Goal: Transaction & Acquisition: Obtain resource

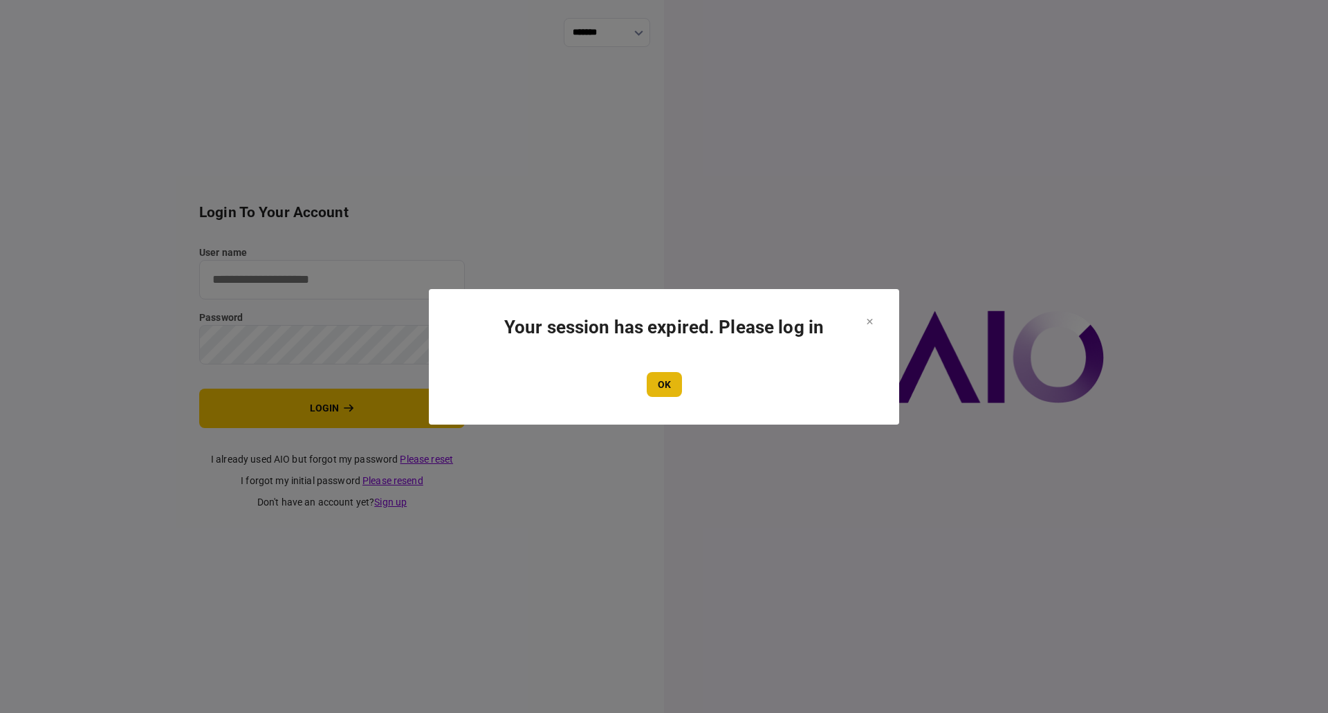
type input "*********"
click at [665, 396] on button "OK" at bounding box center [664, 384] width 35 height 25
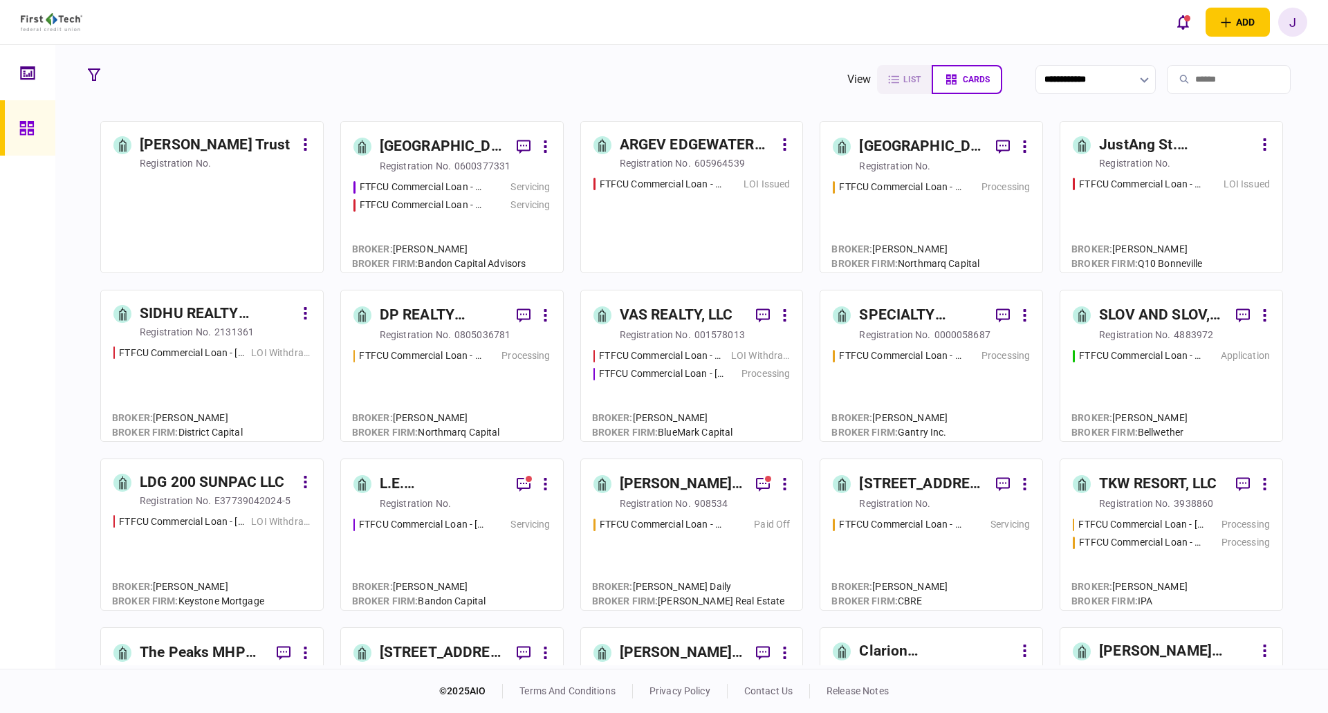
click at [1183, 80] on input "search" at bounding box center [1229, 79] width 124 height 29
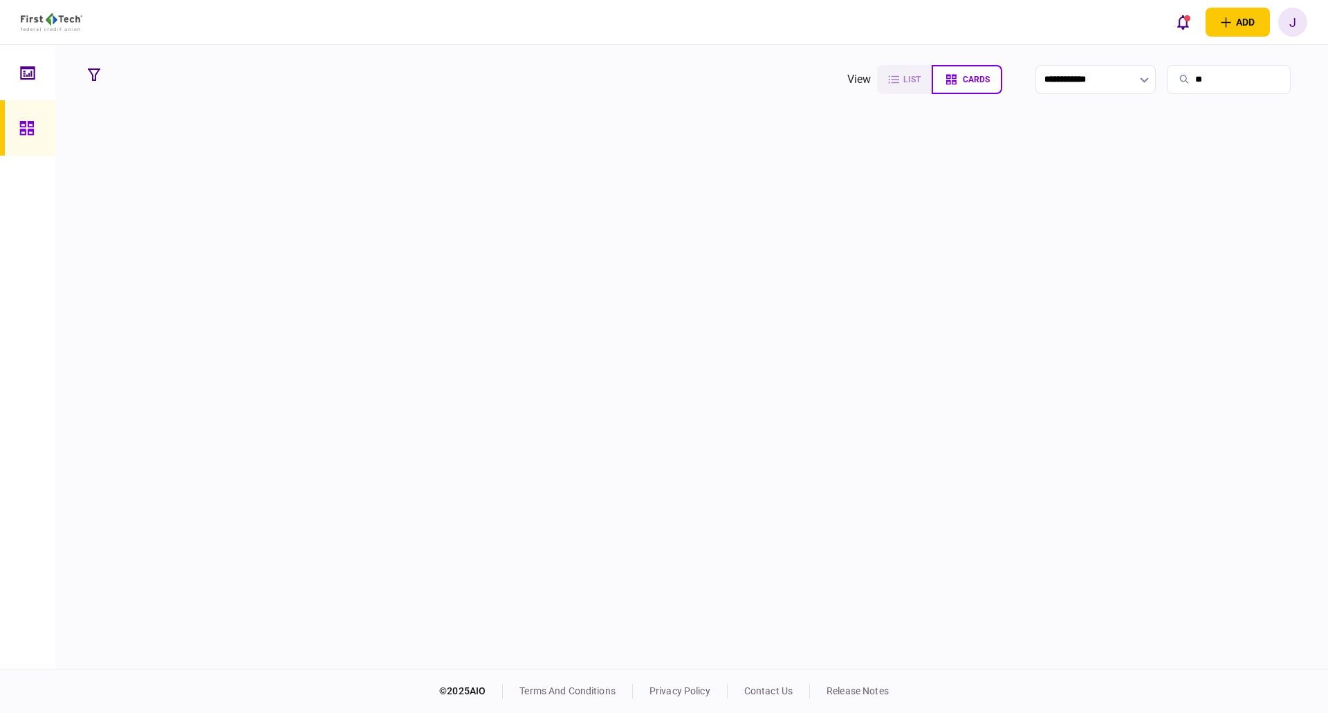
type input "*"
type input "***"
click at [176, 140] on section at bounding box center [691, 393] width 1219 height 544
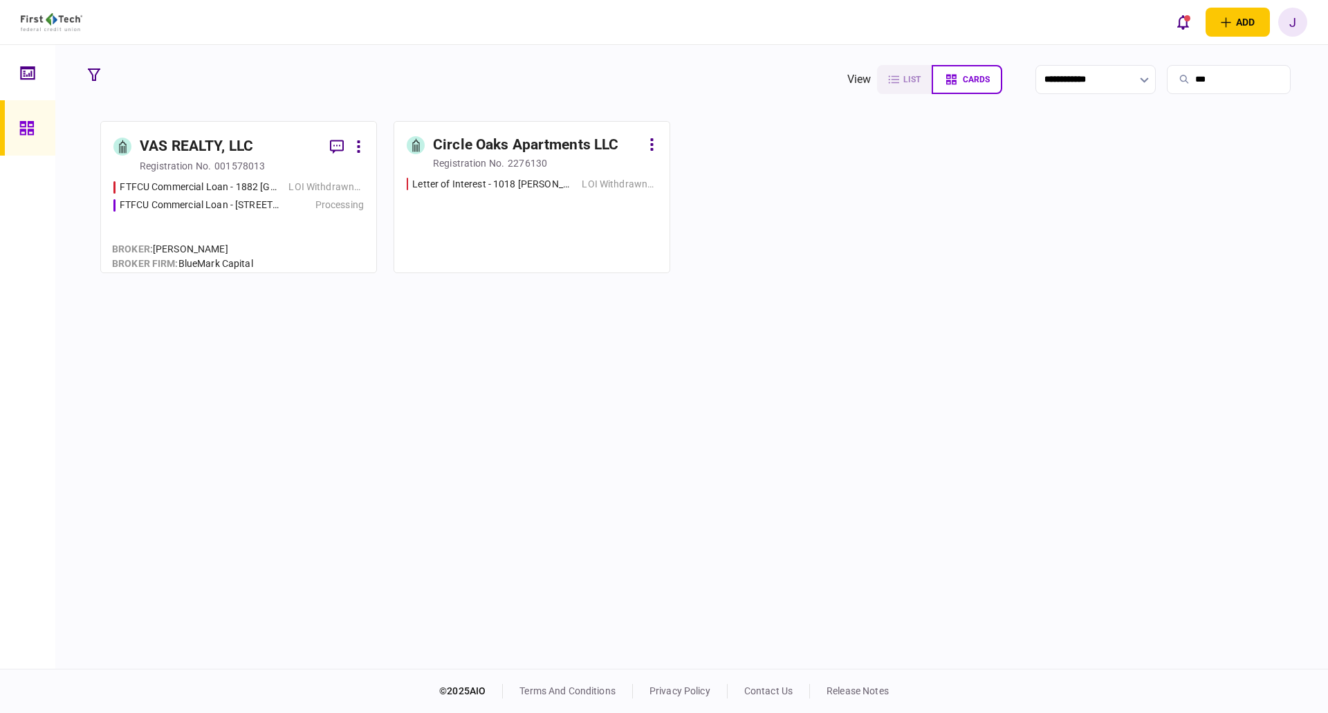
click at [187, 143] on div "VAS REALTY, LLC" at bounding box center [196, 147] width 113 height 22
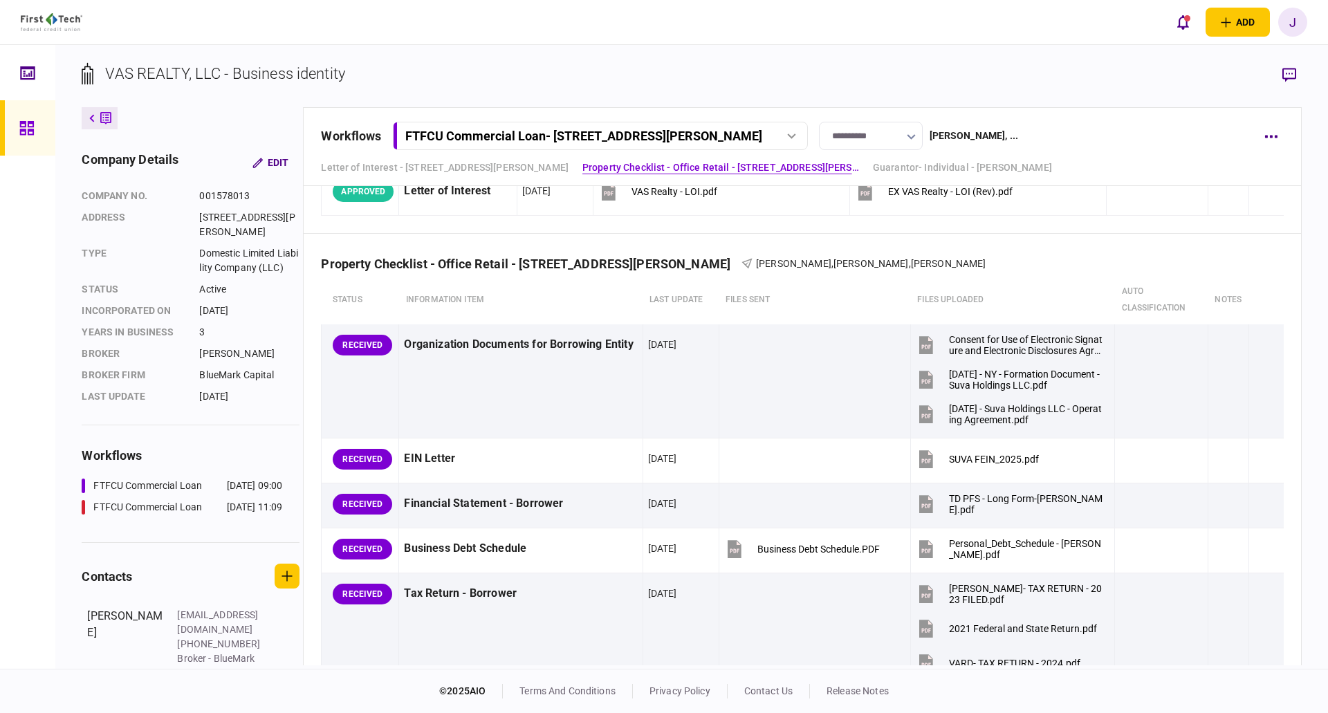
scroll to position [484, 0]
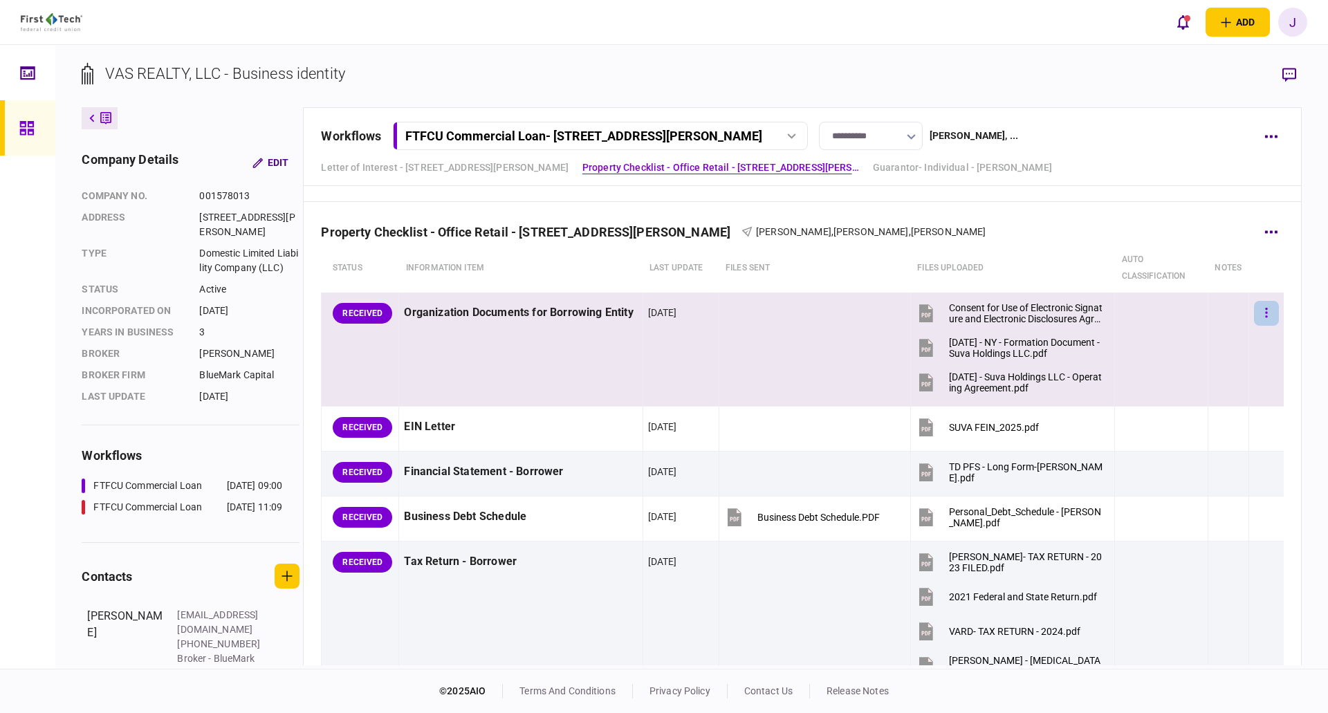
click at [1254, 310] on button "button" at bounding box center [1266, 313] width 25 height 25
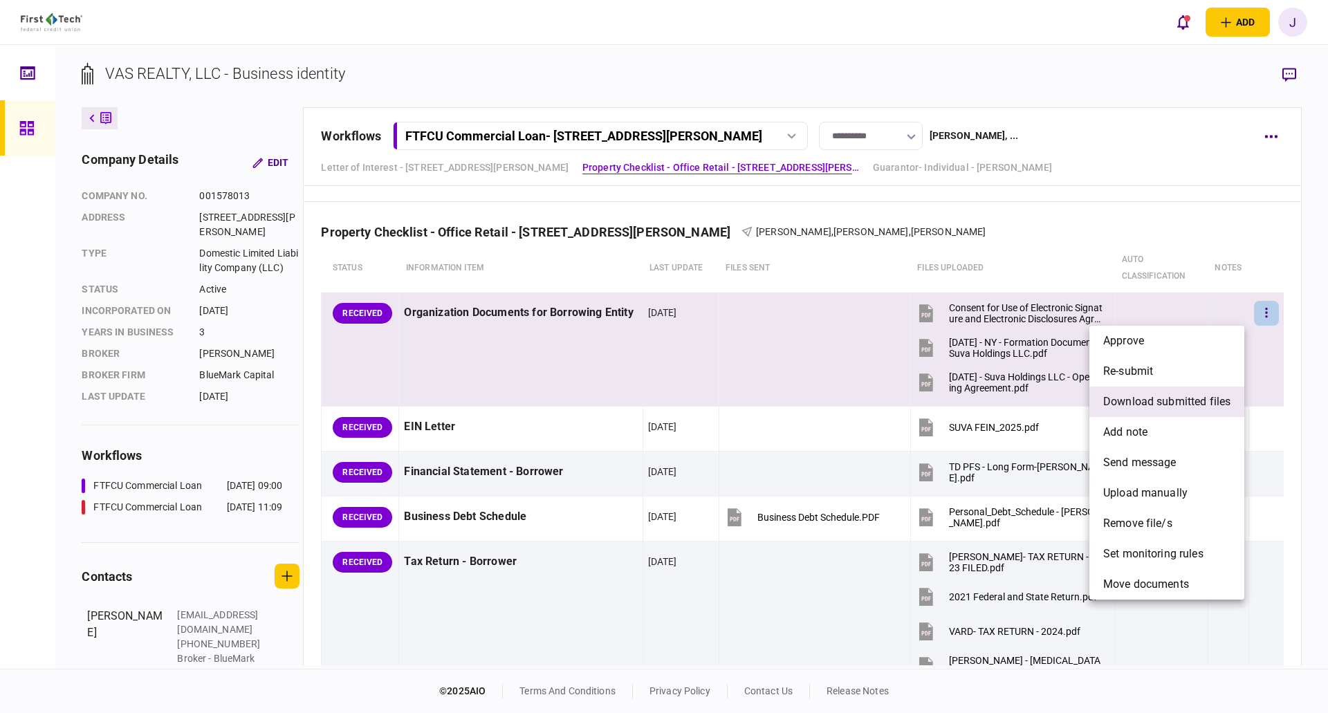
click at [1150, 404] on span "download submitted files" at bounding box center [1166, 402] width 127 height 17
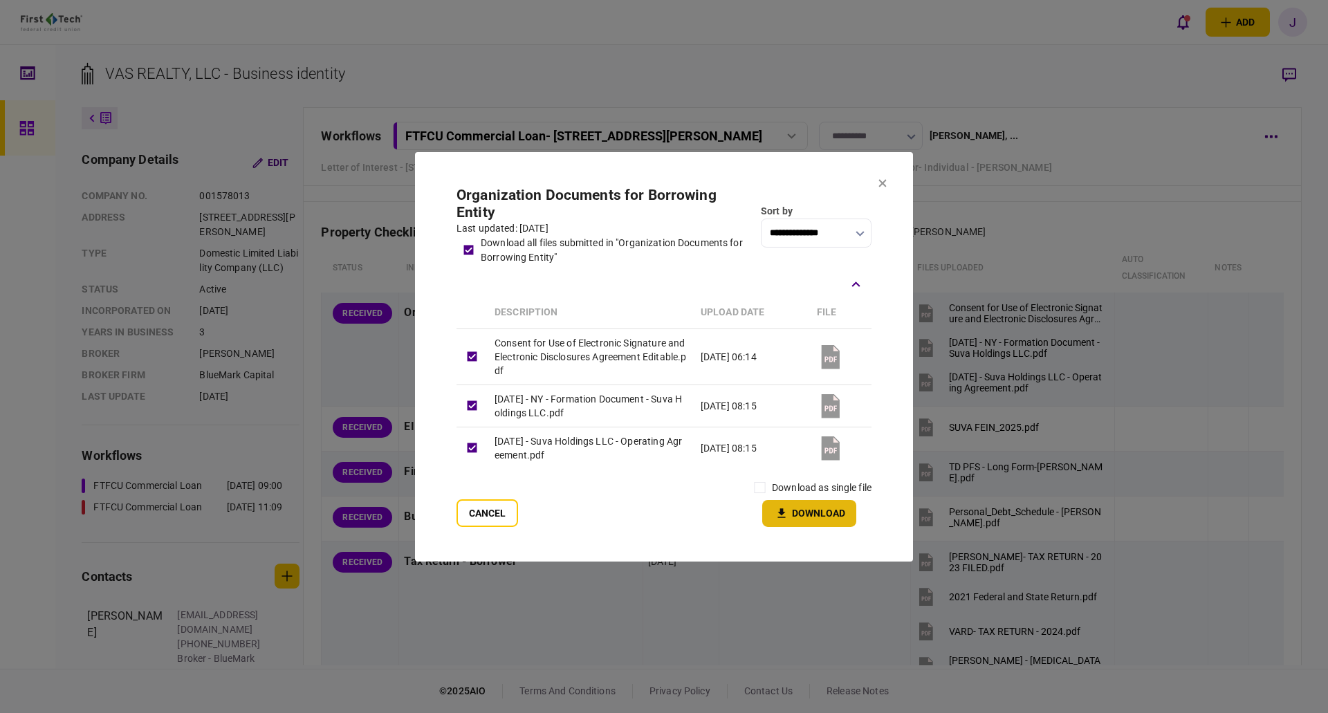
click at [820, 514] on button "Download" at bounding box center [809, 513] width 94 height 27
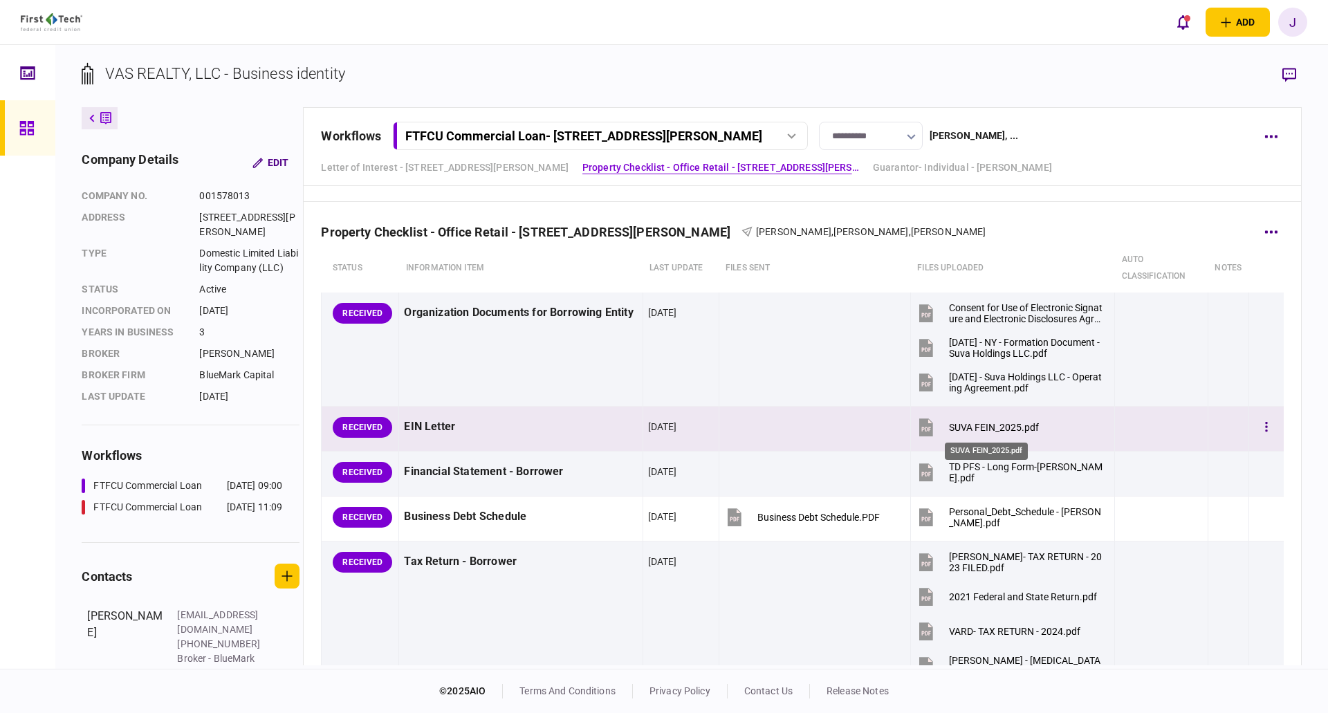
click at [990, 430] on div "SUVA FEIN_2025.pdf" at bounding box center [994, 427] width 90 height 11
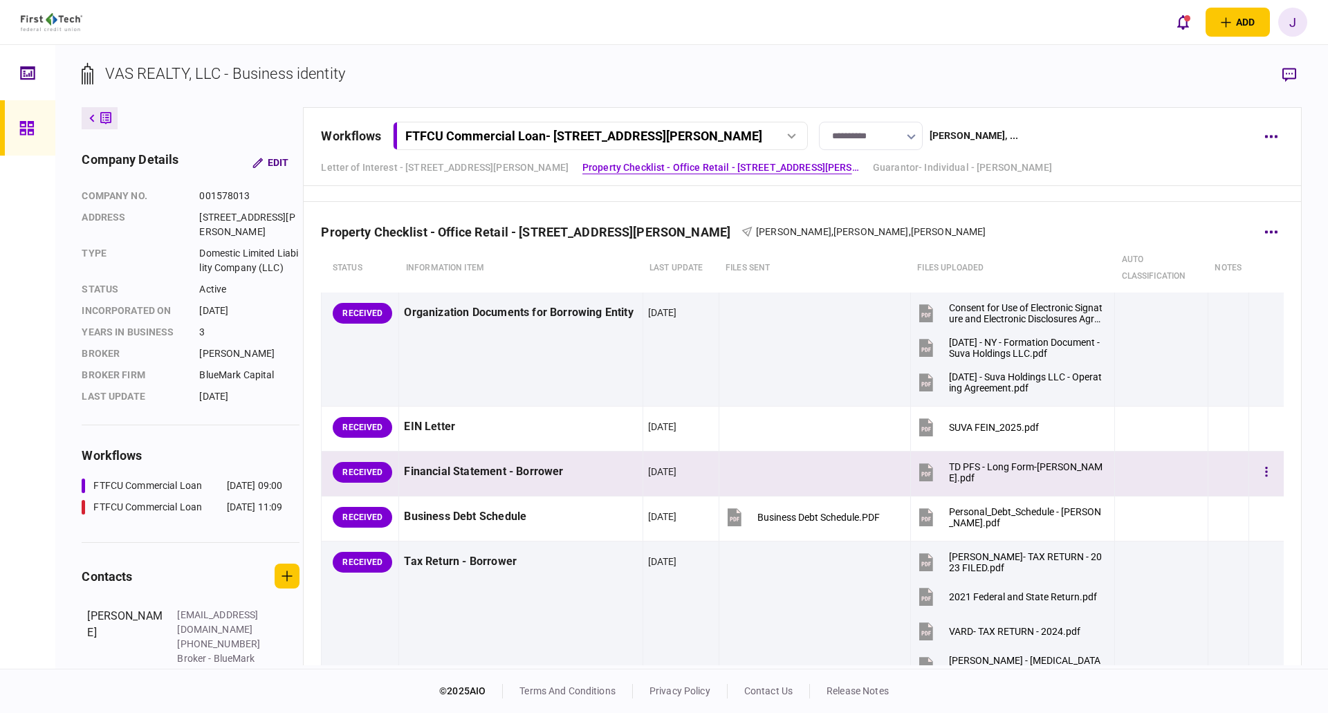
click at [986, 495] on td "TD PFS - Long Form-[PERSON_NAME].pdf" at bounding box center [1012, 474] width 204 height 45
drag, startPoint x: 976, startPoint y: 472, endPoint x: 1007, endPoint y: 469, distance: 31.3
click at [1007, 469] on div "TD PFS - Long Form-[PERSON_NAME].pdf" at bounding box center [1026, 472] width 154 height 22
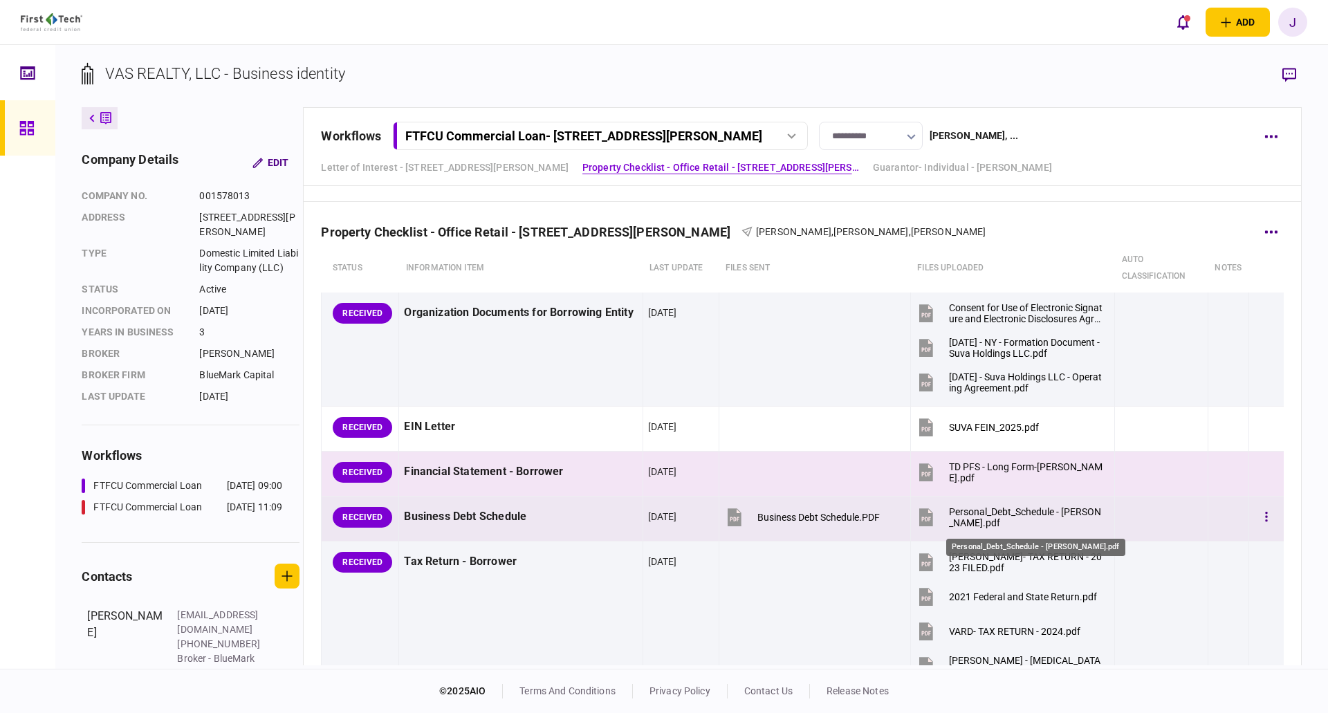
click at [971, 514] on div "Personal_Debt_Schedule - [PERSON_NAME].pdf" at bounding box center [1026, 517] width 154 height 22
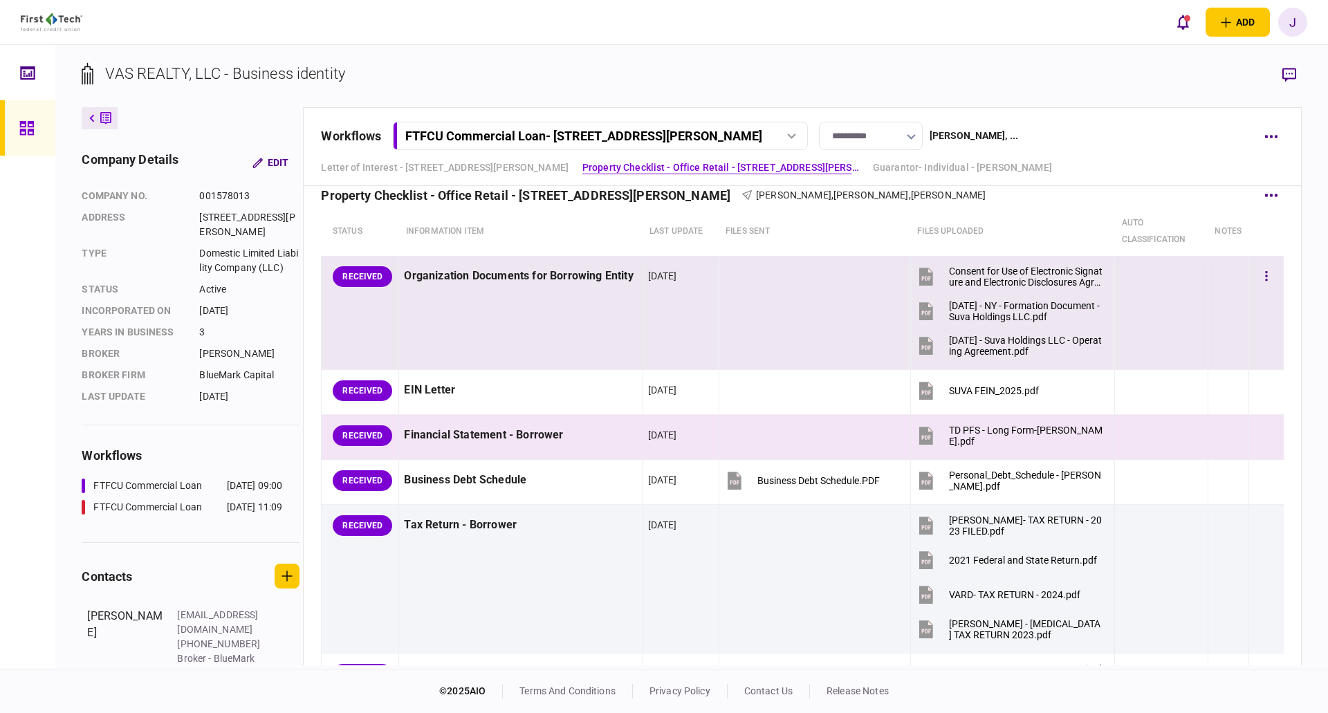
scroll to position [553, 0]
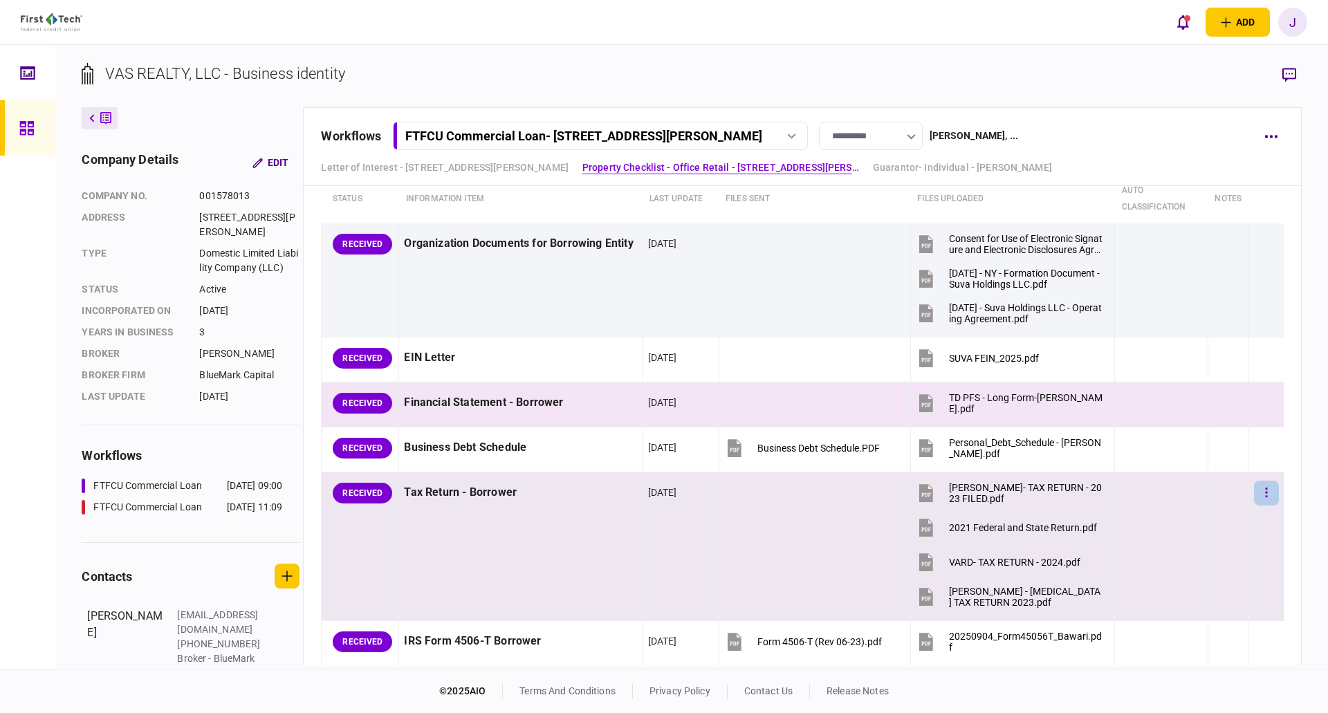
click at [1265, 492] on icon "button" at bounding box center [1266, 493] width 2 height 10
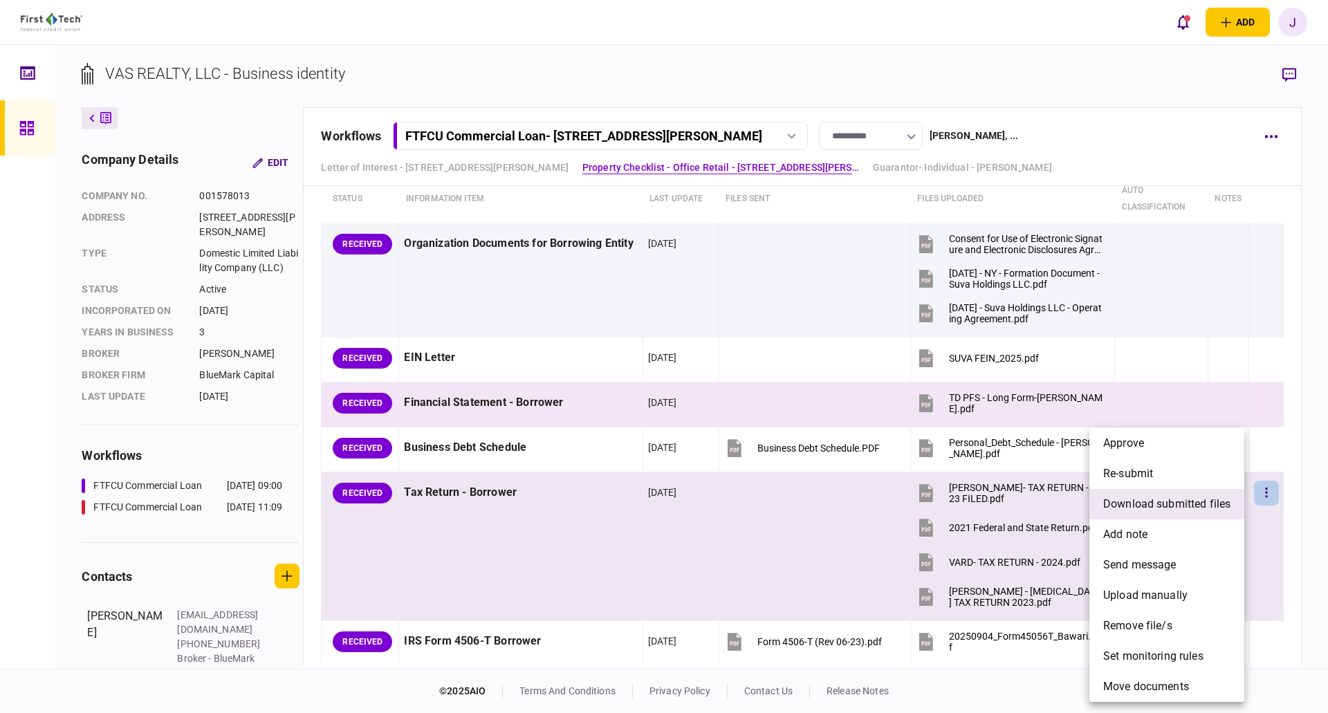
click at [1154, 496] on span "download submitted files" at bounding box center [1166, 504] width 127 height 17
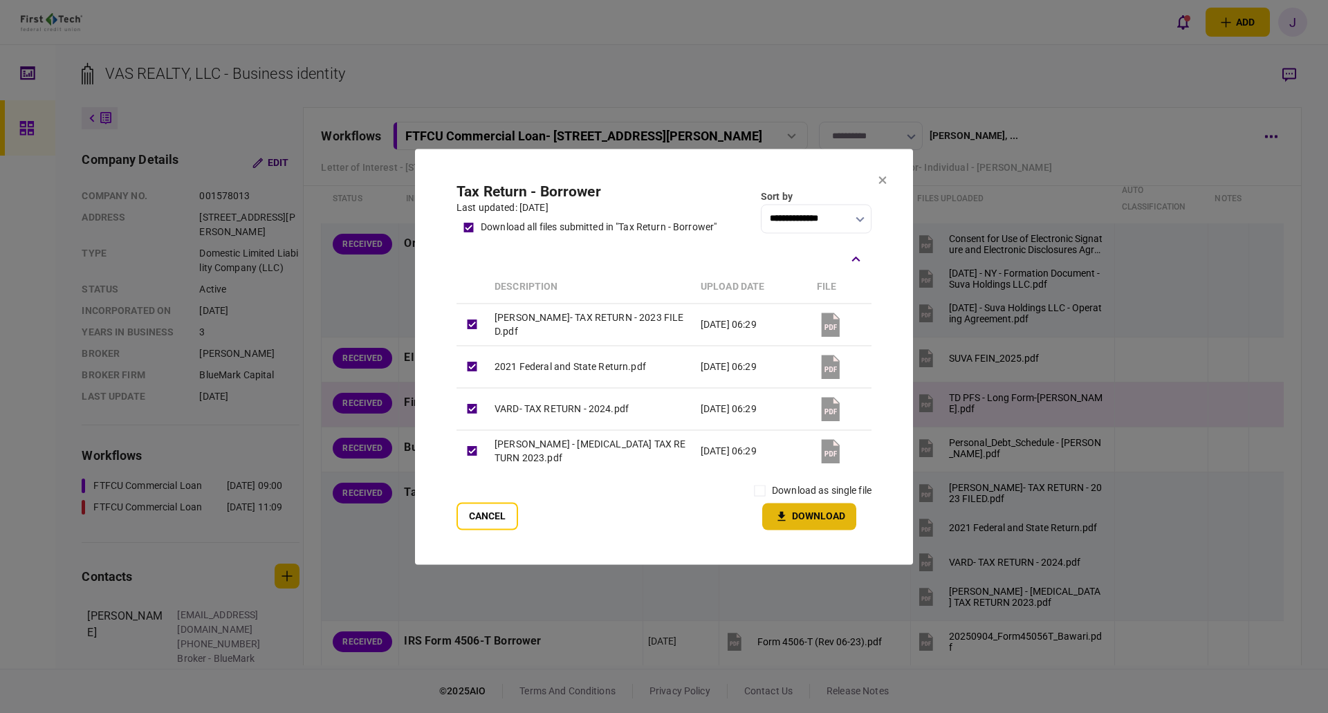
click at [781, 519] on icon "button" at bounding box center [781, 516] width 17 height 13
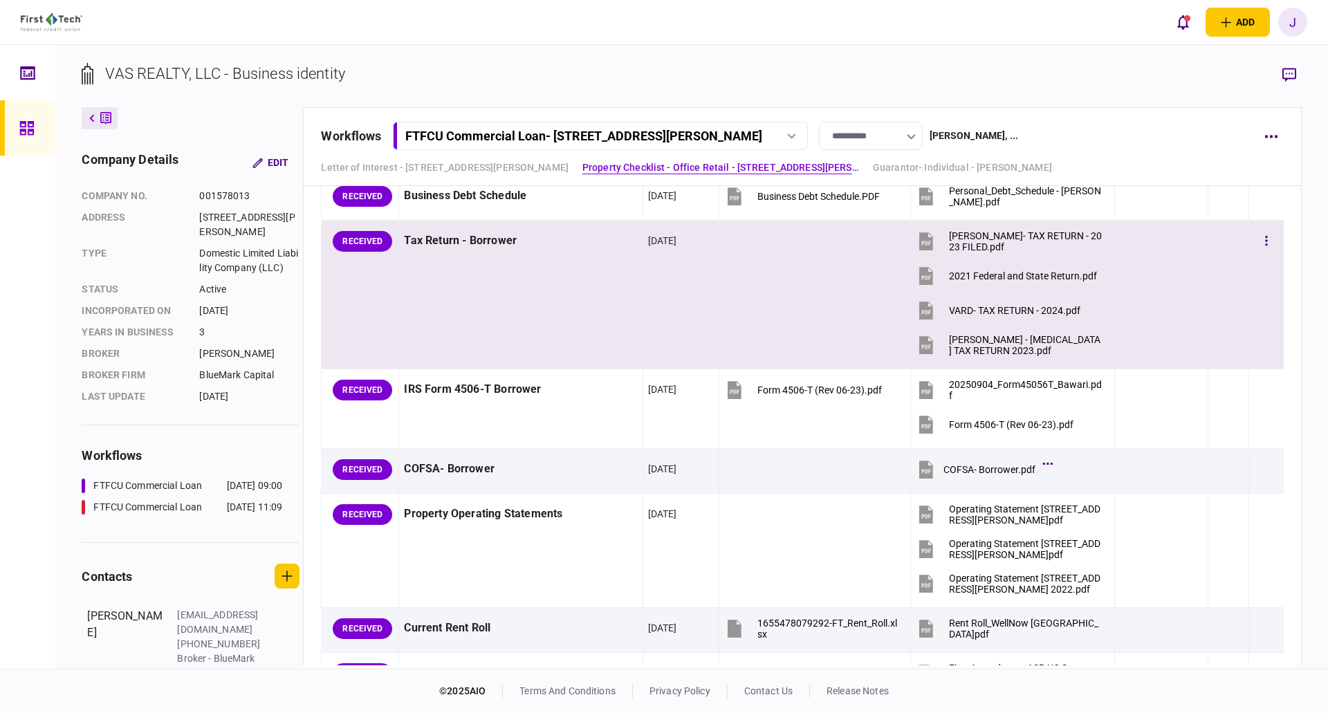
scroll to position [830, 0]
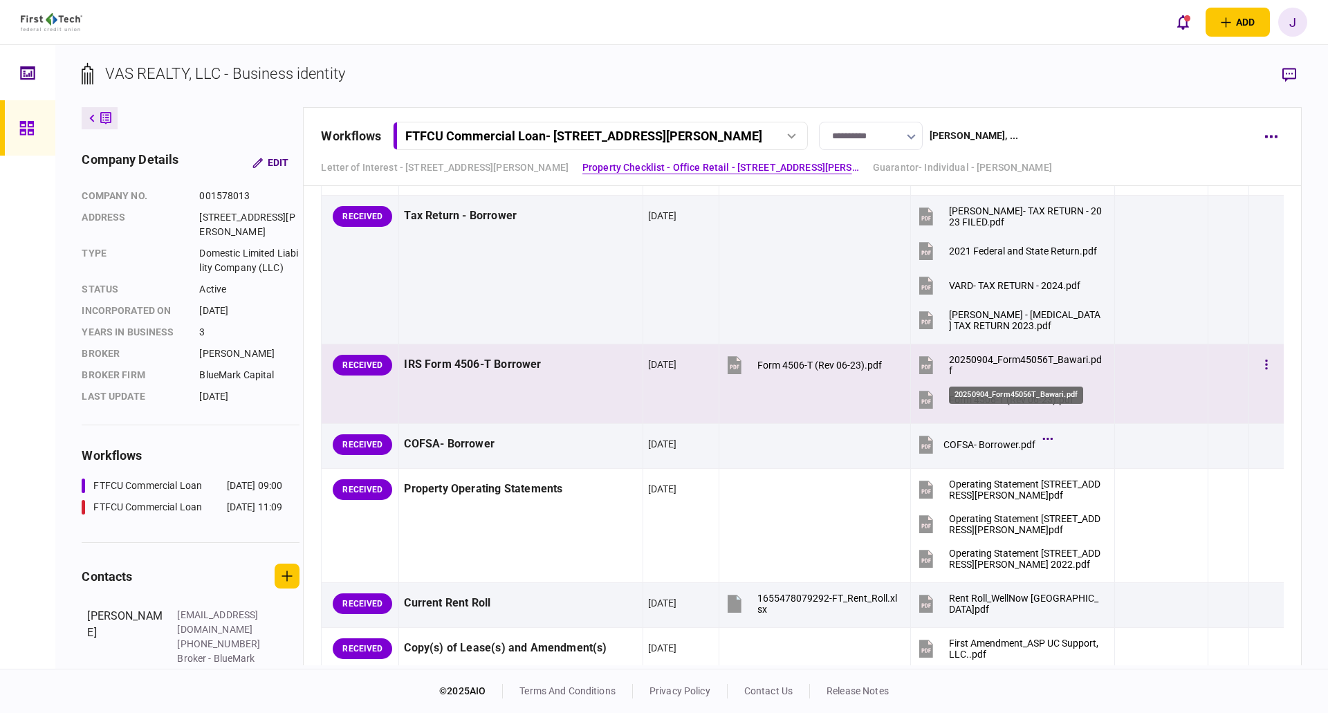
click at [1064, 358] on div "20250904_Form45056T_Bawari.pdf" at bounding box center [1026, 365] width 154 height 22
click at [993, 403] on div "Form 4506-T (Rev 06-23).pdf" at bounding box center [1011, 399] width 124 height 11
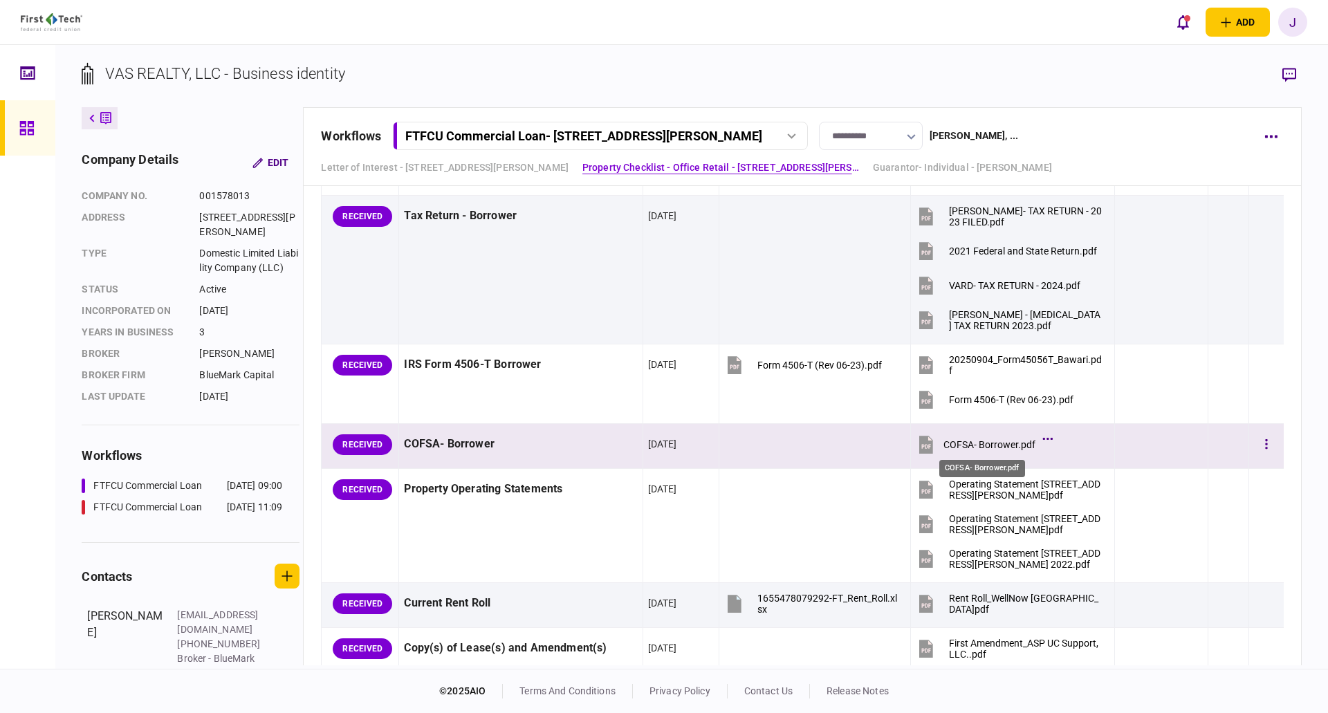
click at [963, 446] on div "COFSA- Borrower.pdf" at bounding box center [989, 444] width 92 height 11
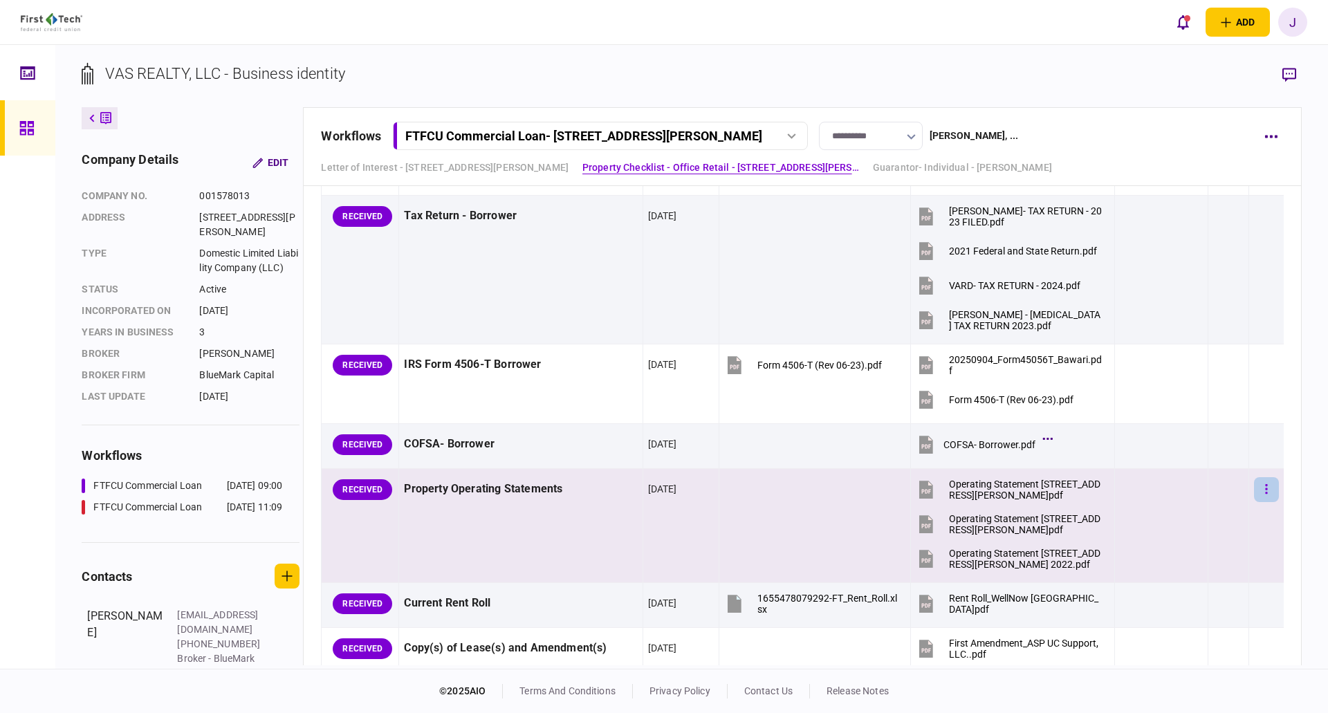
click at [1261, 486] on button "button" at bounding box center [1266, 489] width 25 height 25
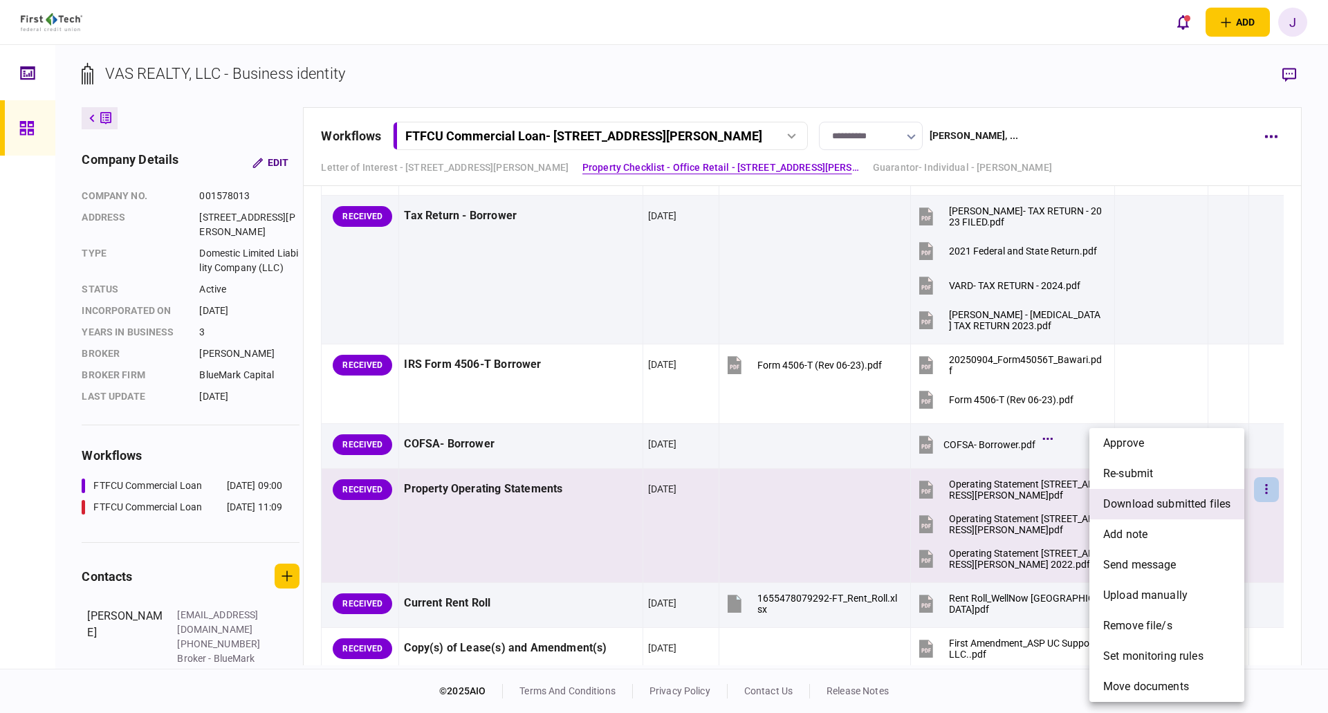
click at [1180, 503] on span "download submitted files" at bounding box center [1166, 504] width 127 height 17
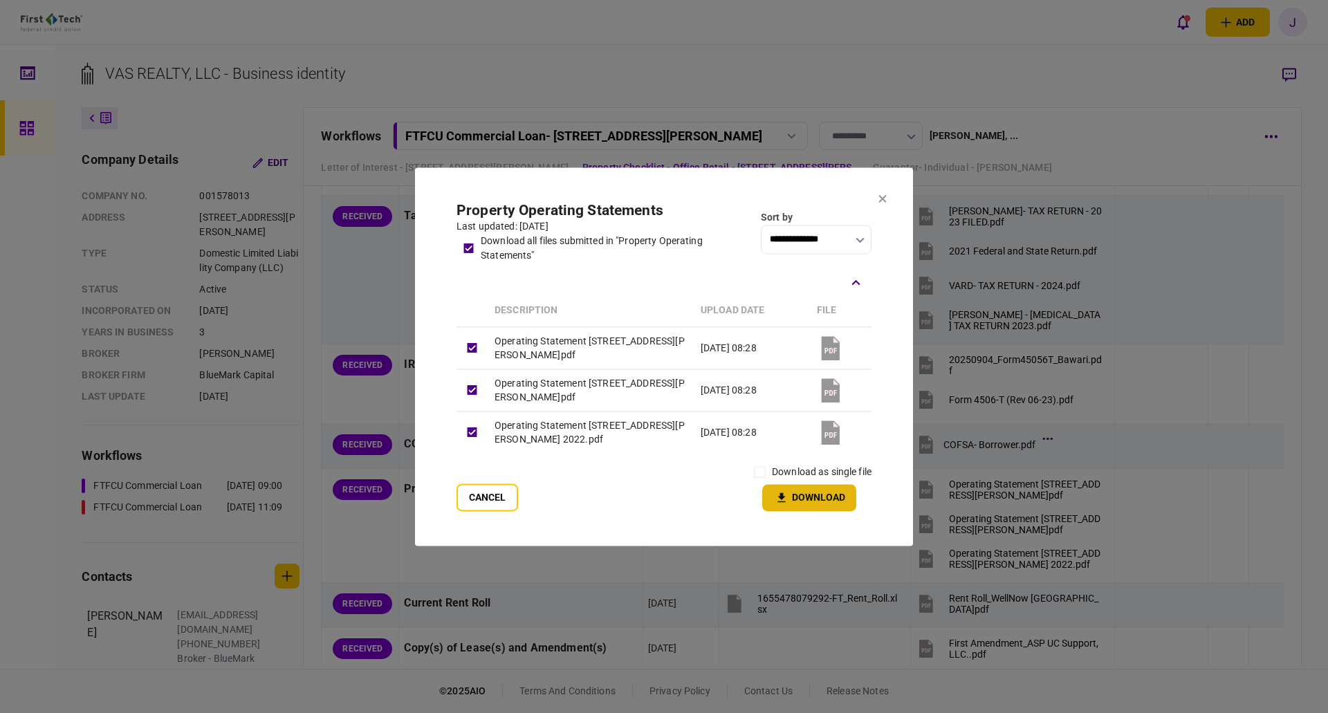
click at [828, 492] on button "Download" at bounding box center [809, 497] width 94 height 27
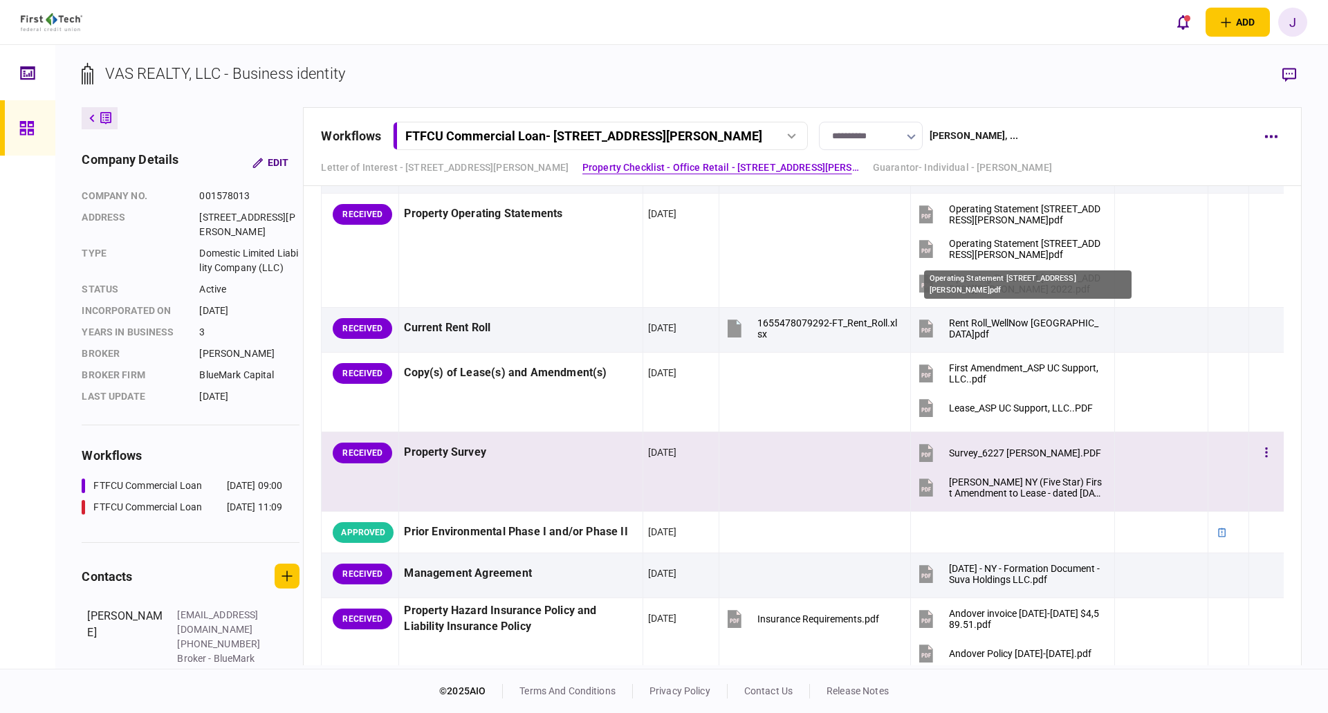
scroll to position [1107, 0]
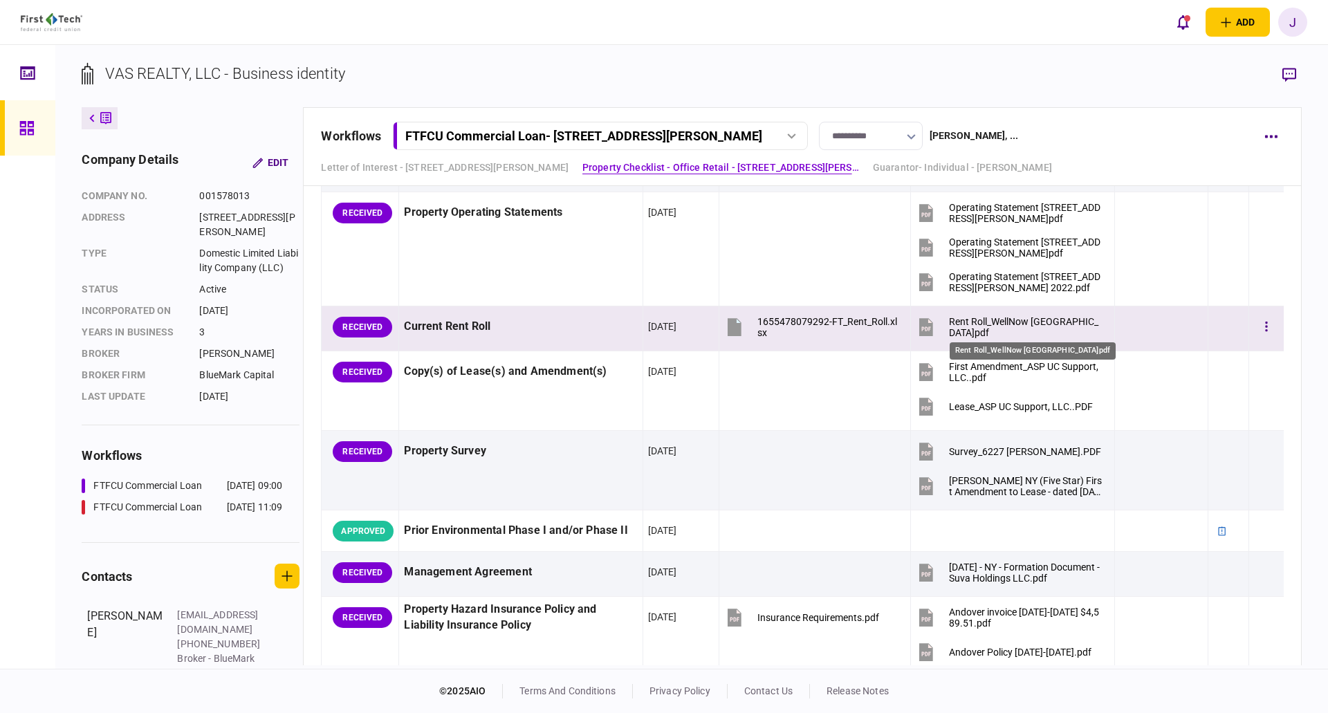
click at [1043, 324] on div "Rent Roll_WellNow [GEOGRAPHIC_DATA]pdf" at bounding box center [1026, 327] width 154 height 22
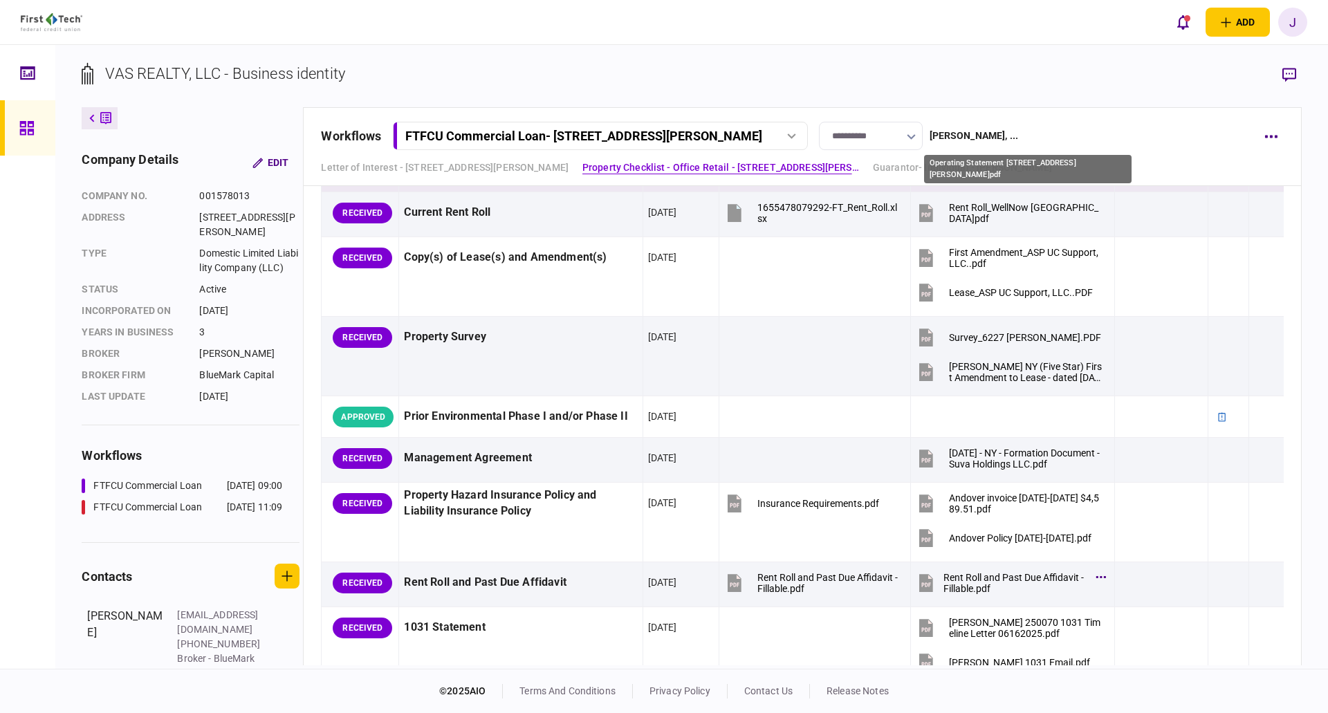
scroll to position [1245, 0]
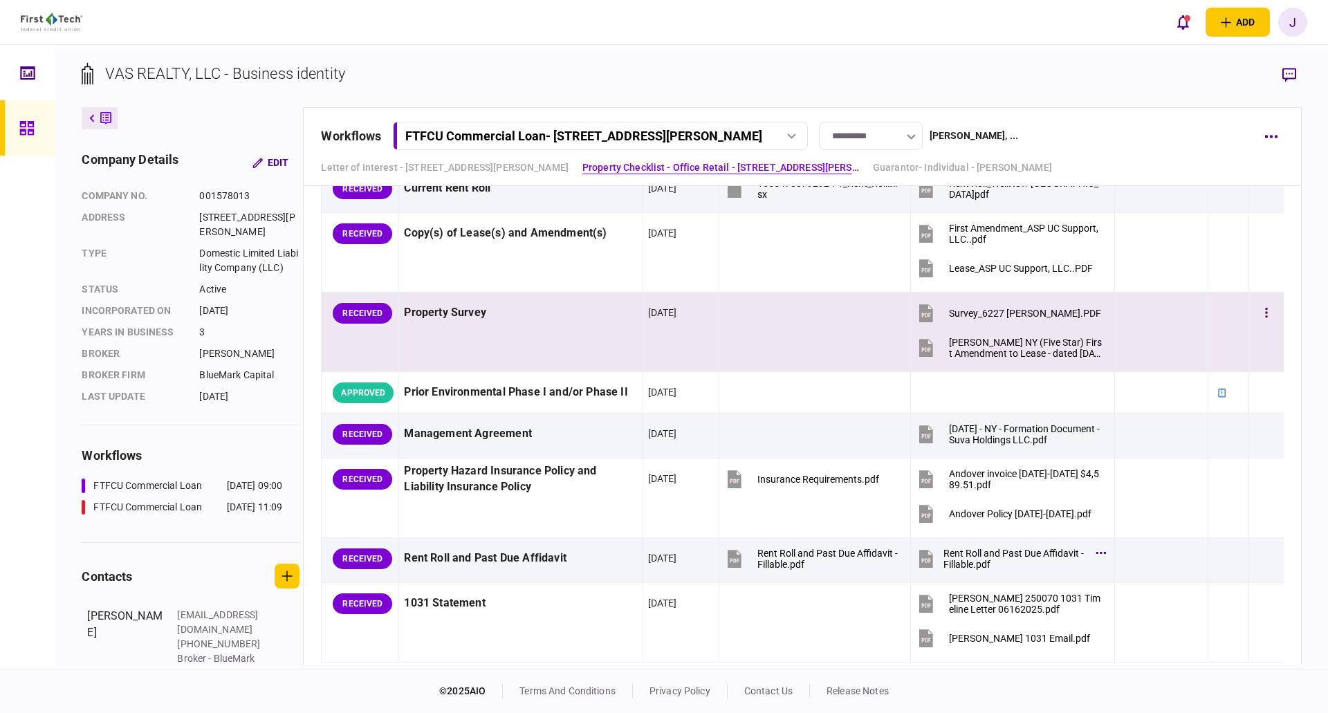
click at [1004, 342] on div "[PERSON_NAME] NY (Five Star) First Amendment to Lease - dated [DATE] (4839-6066…" at bounding box center [1026, 348] width 154 height 22
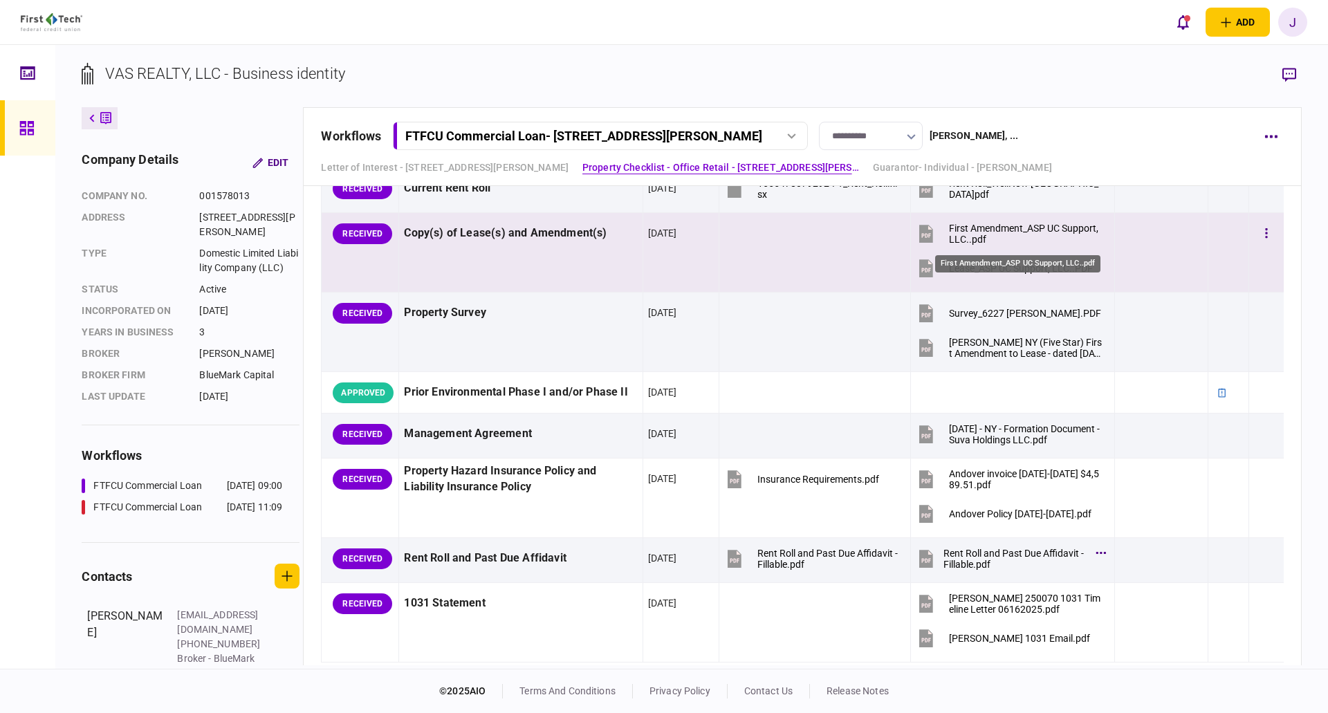
click at [990, 226] on div "First Amendment_ASP UC Support, LLC..pdf" at bounding box center [1026, 234] width 154 height 22
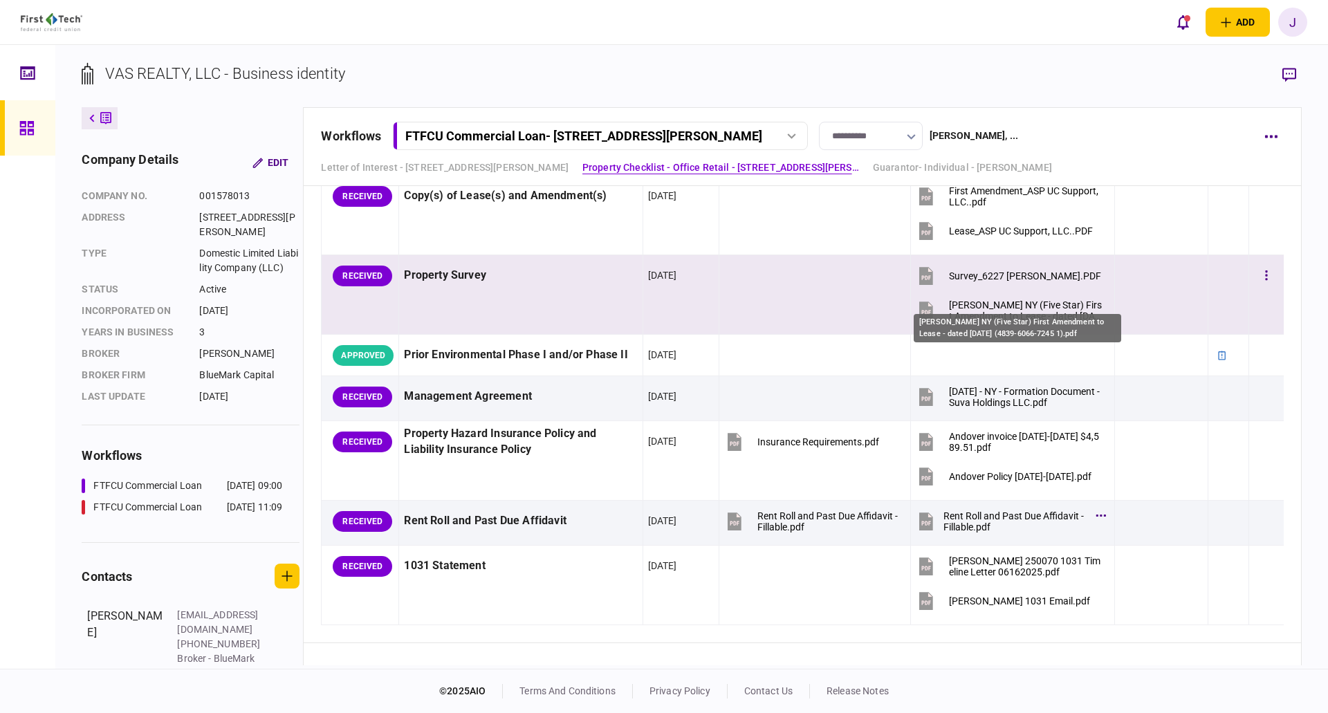
scroll to position [1314, 0]
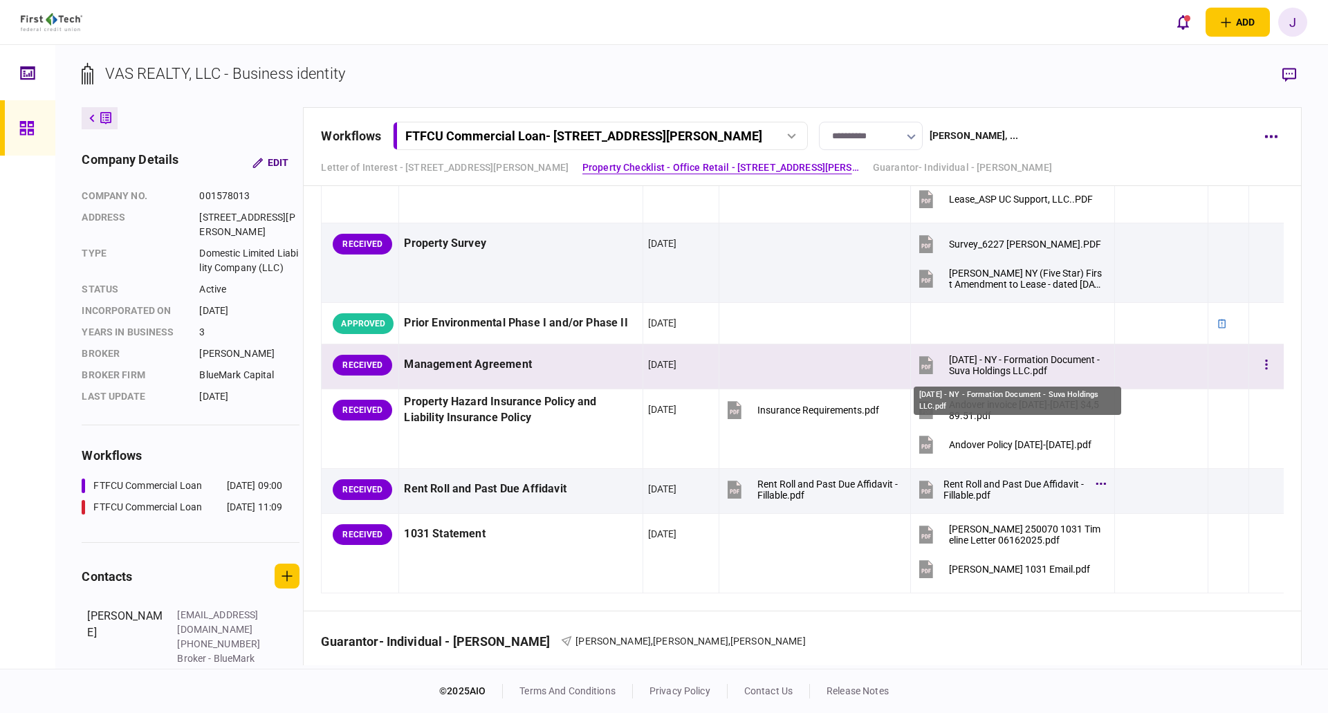
click at [997, 371] on div "[DATE] - NY - Formation Document - Suva Holdings LLC.pdf" at bounding box center [1026, 365] width 154 height 22
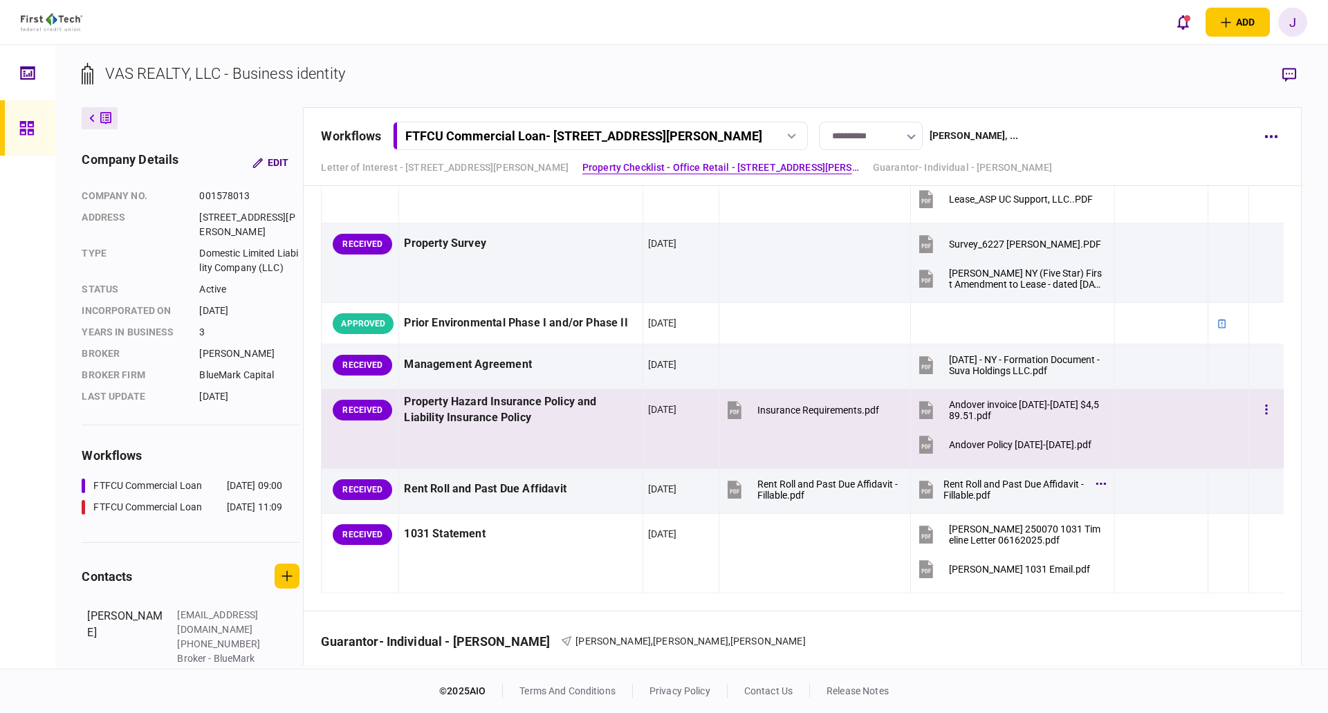
scroll to position [1383, 0]
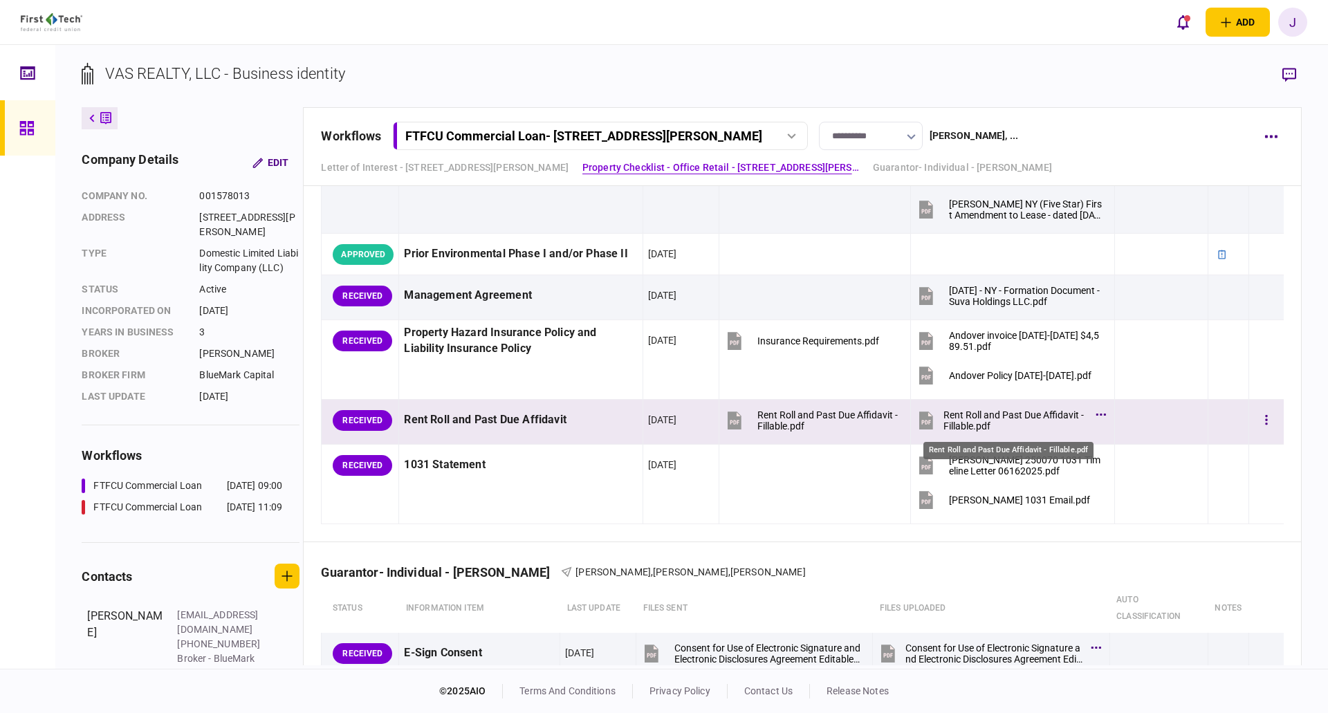
click at [952, 416] on div "Rent Roll and Past Due Affidavit - Fillable.pdf" at bounding box center [1015, 420] width 145 height 22
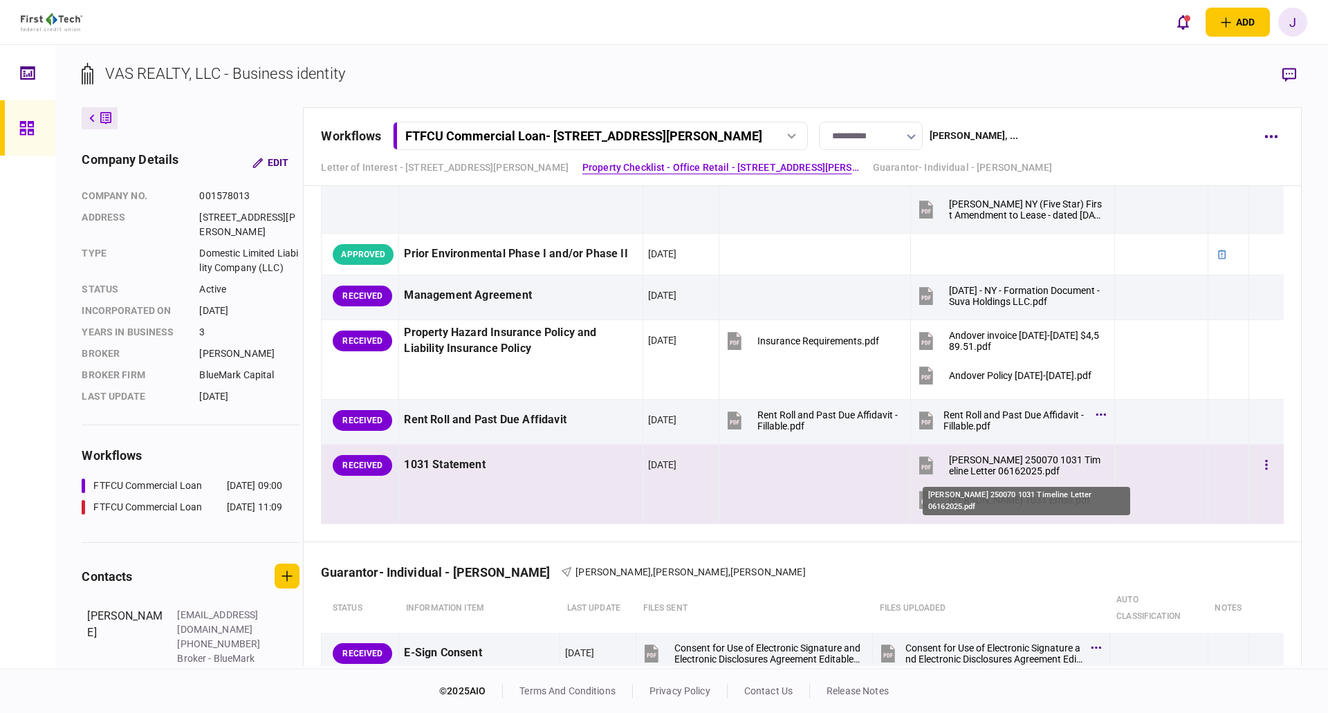
click at [988, 465] on div "[PERSON_NAME] 250070 1031 Timeline Letter 06162025.pdf" at bounding box center [1026, 465] width 154 height 22
click at [991, 499] on div "[PERSON_NAME] 1031 Email.pdf" at bounding box center [1019, 500] width 141 height 11
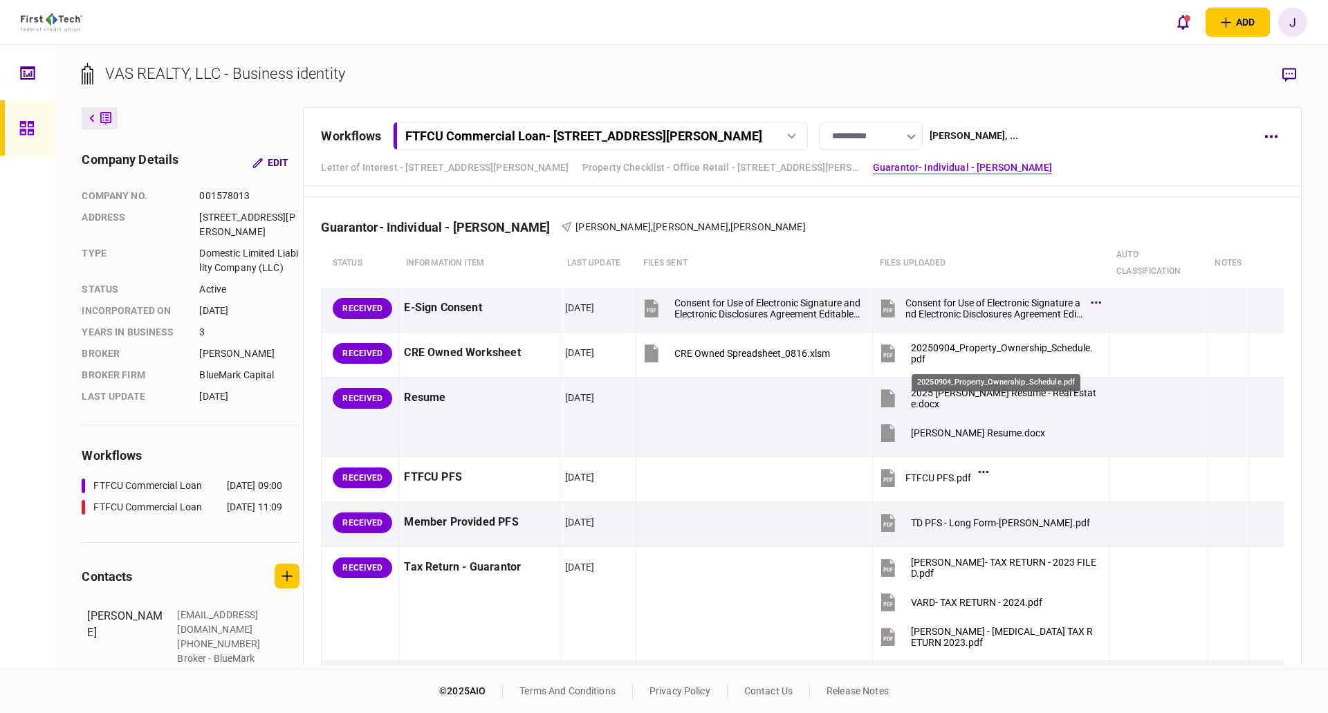
scroll to position [1729, 0]
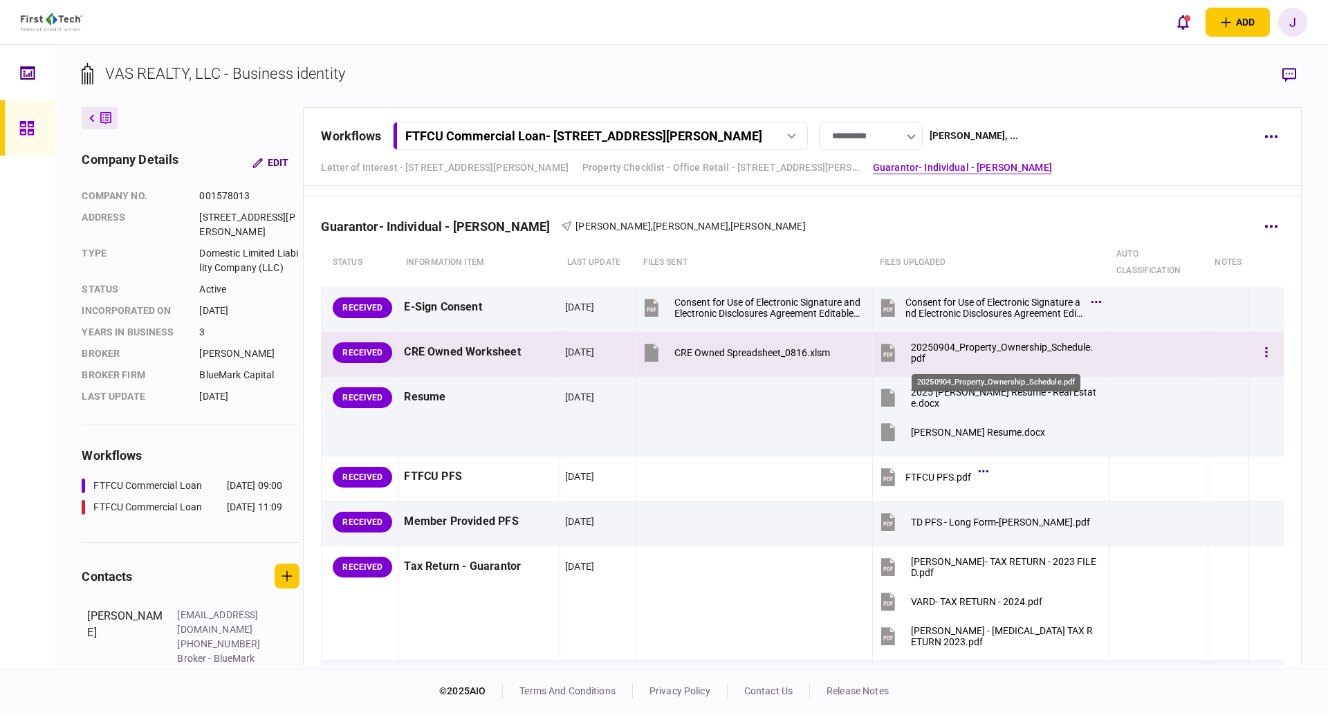
click at [978, 349] on div "20250904_Property_Ownership_Schedule.pdf" at bounding box center [1004, 353] width 186 height 22
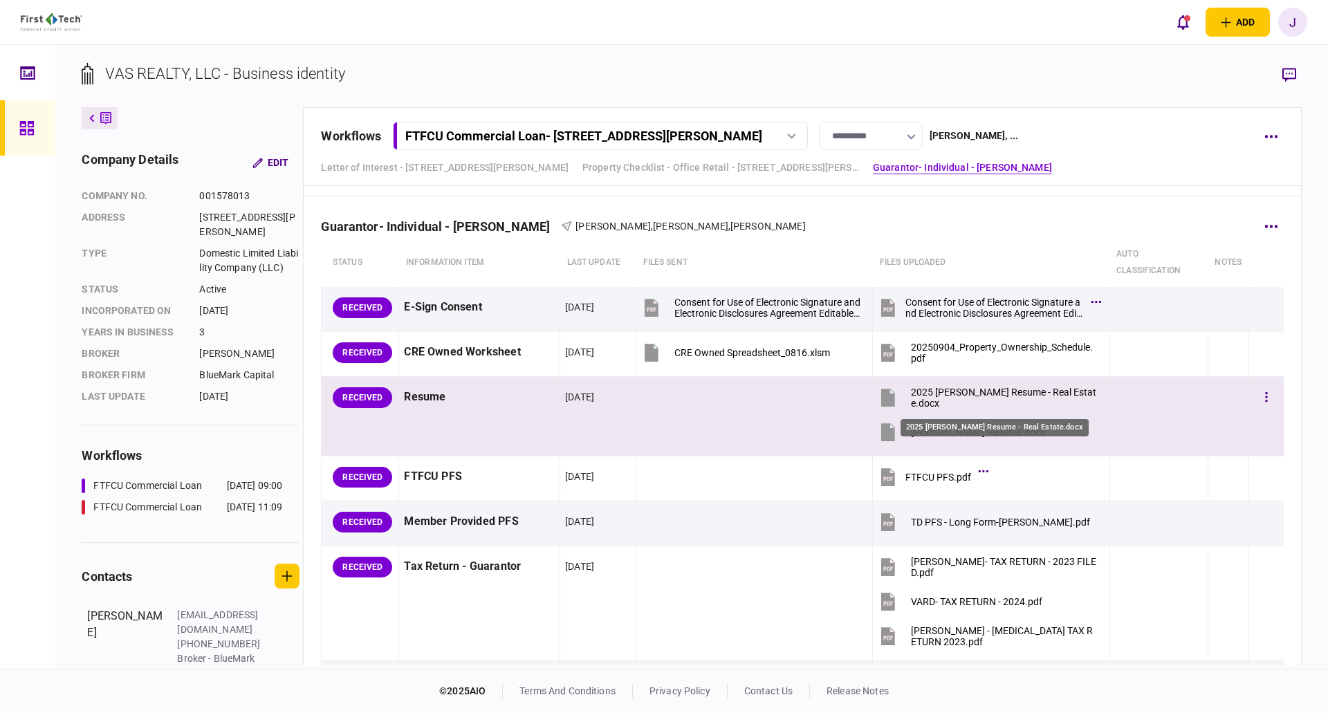
click at [932, 403] on div "2025 [PERSON_NAME] Resume - Real Estate.docx" at bounding box center [1004, 398] width 186 height 22
click at [946, 431] on div "[PERSON_NAME] Resume.docx" at bounding box center [978, 432] width 134 height 11
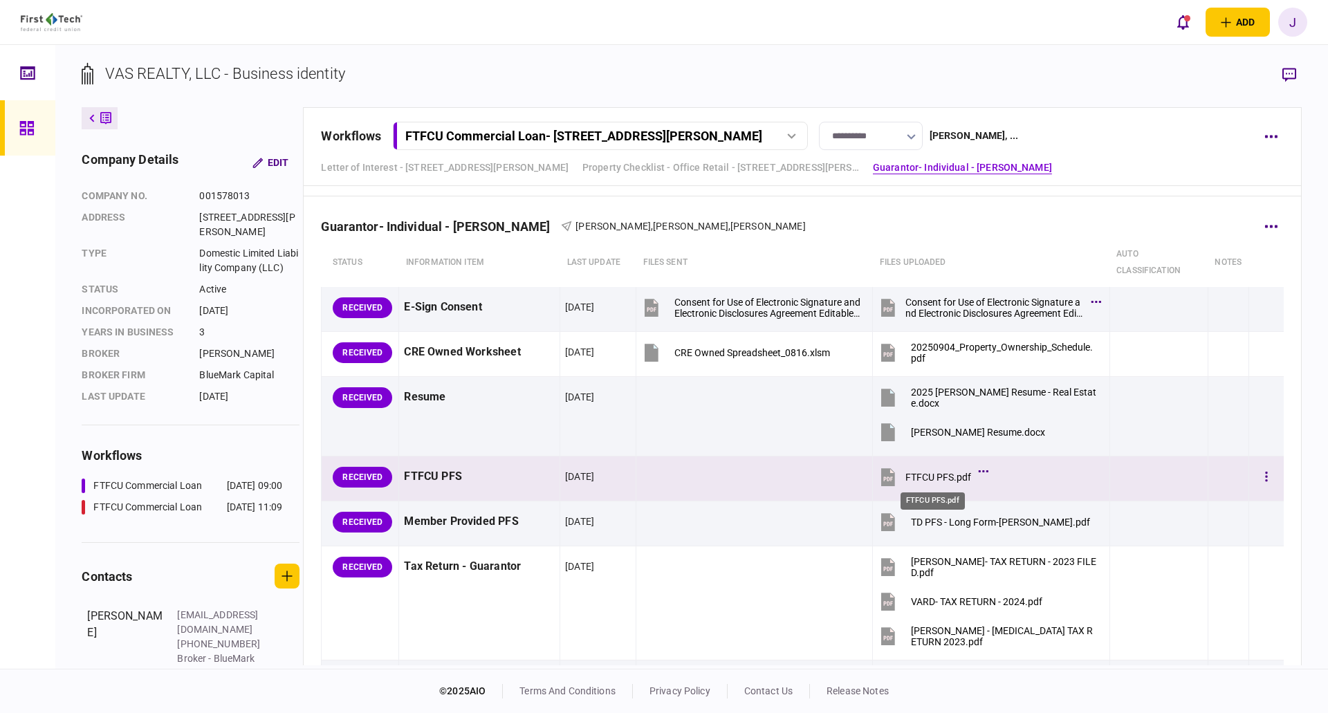
click at [943, 472] on div "FTFCU PFS.pdf" at bounding box center [938, 477] width 66 height 11
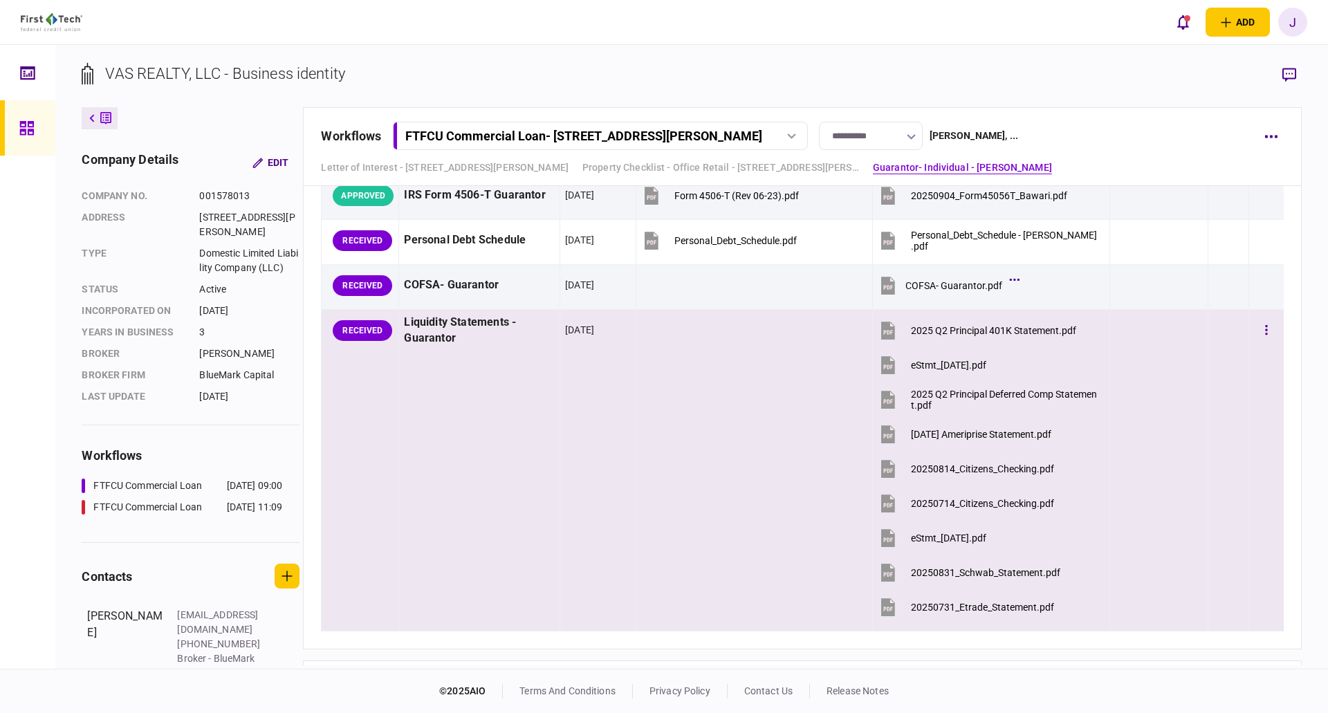
scroll to position [2282, 0]
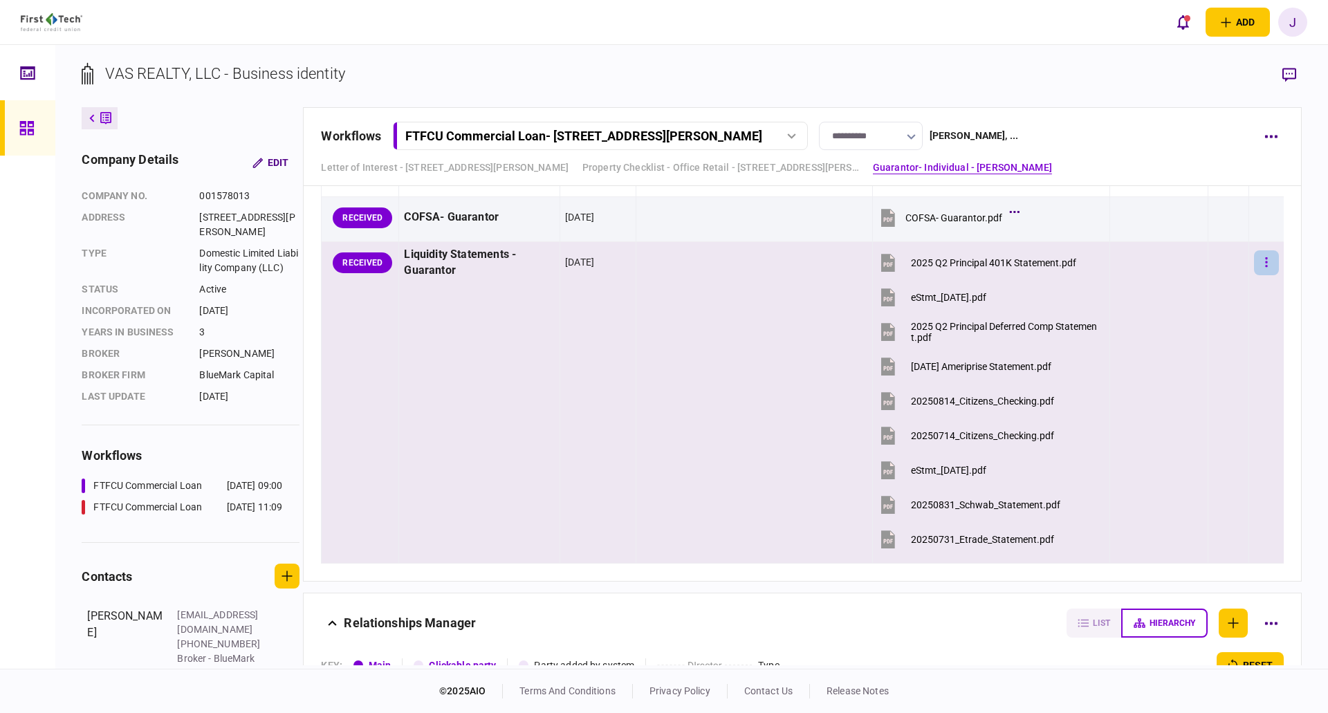
click at [1265, 268] on icon "button" at bounding box center [1266, 262] width 3 height 13
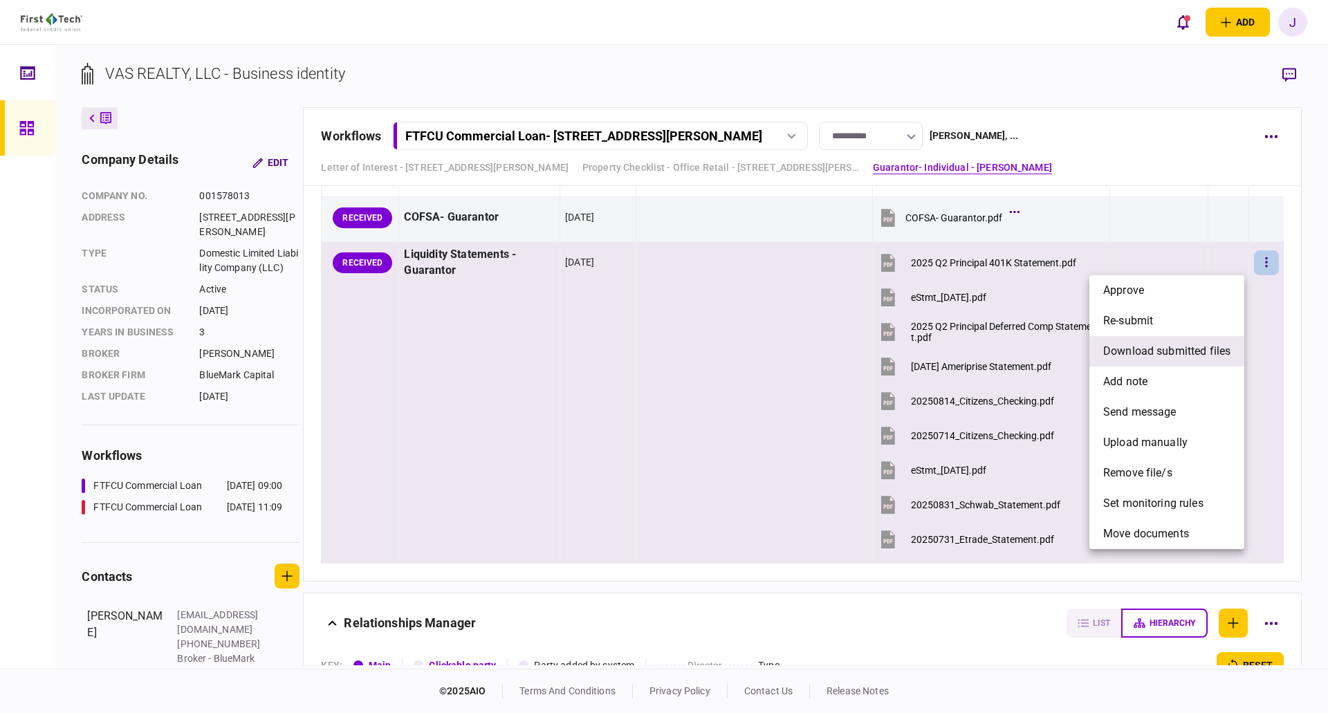
click at [1184, 348] on span "download submitted files" at bounding box center [1166, 351] width 127 height 17
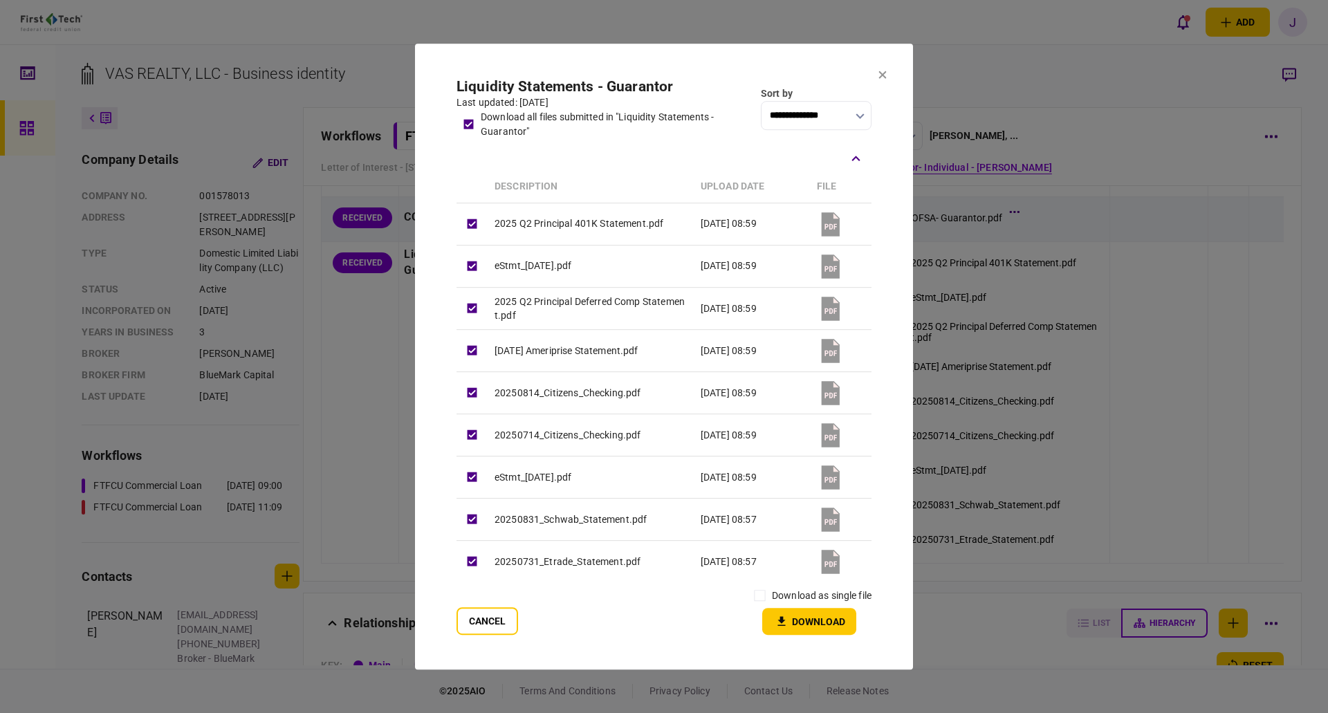
click at [815, 611] on button "Download" at bounding box center [809, 621] width 94 height 27
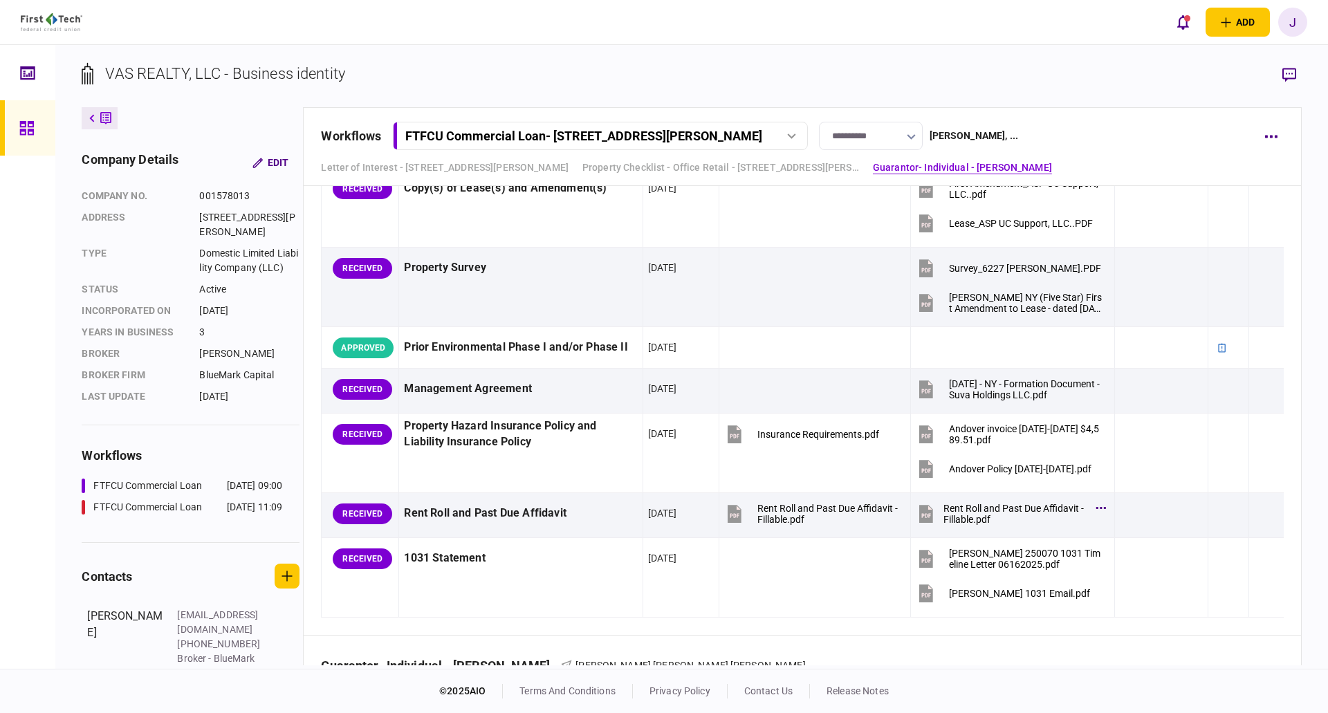
scroll to position [1107, 0]
